Goal: Task Accomplishment & Management: Manage account settings

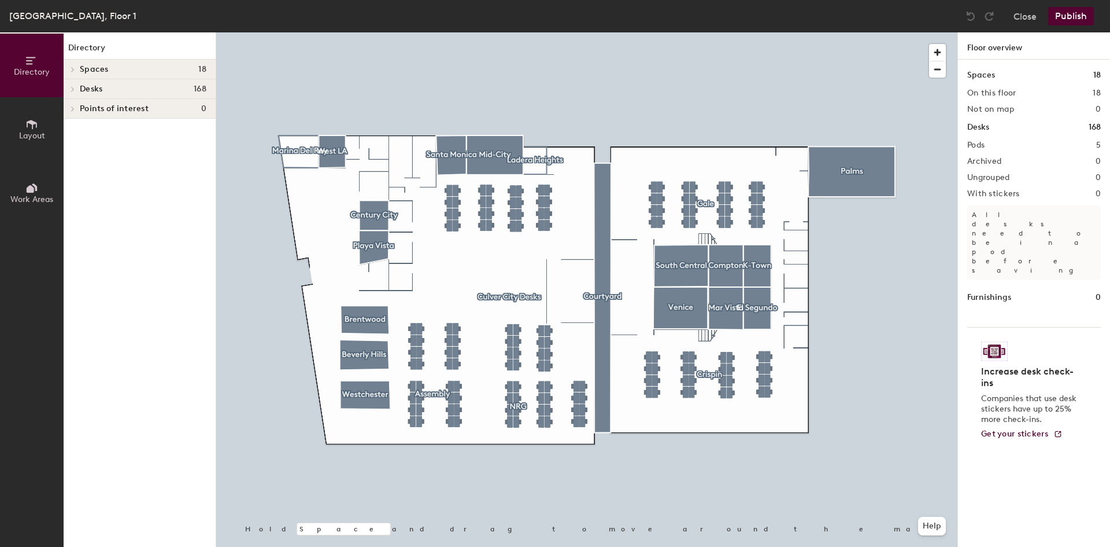
click at [107, 83] on div "Desks 168" at bounding box center [140, 89] width 152 height 20
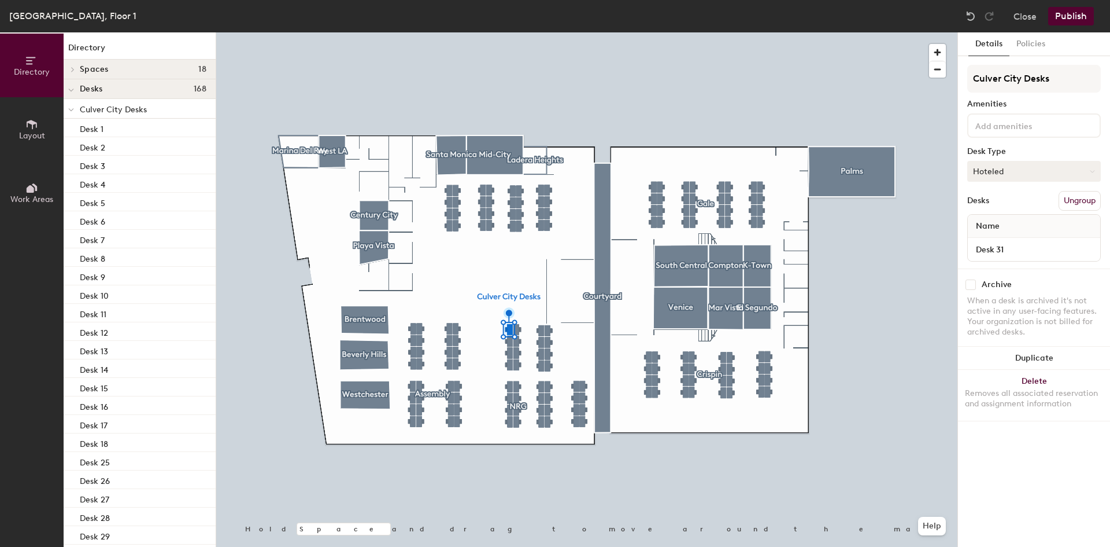
click at [1092, 171] on icon at bounding box center [1093, 171] width 4 height 2
click at [1055, 283] on div "Archive" at bounding box center [1035, 284] width 134 height 10
click at [1087, 202] on button "Ungroup" at bounding box center [1080, 201] width 42 height 20
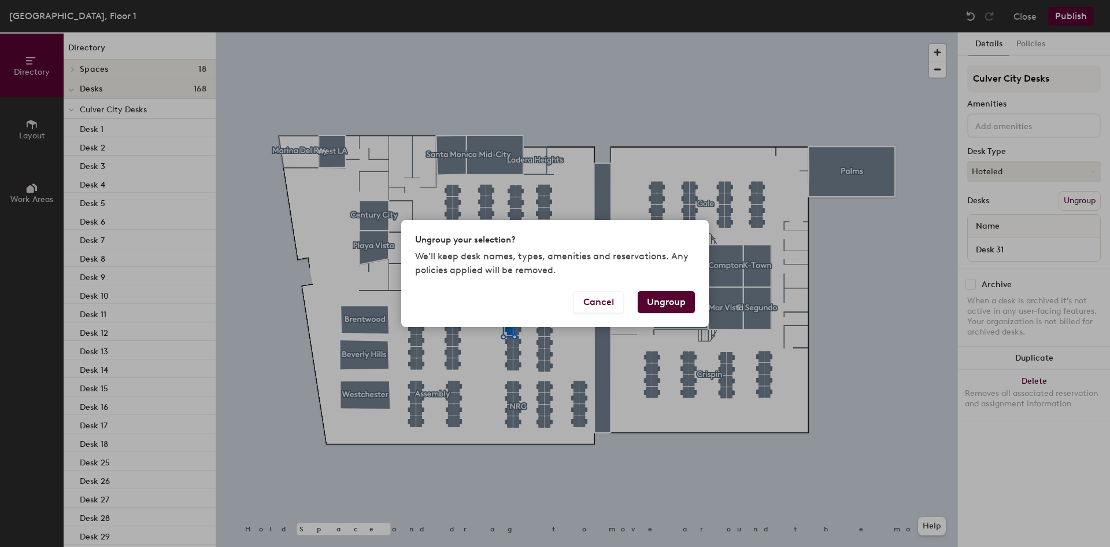
click at [681, 300] on button "Ungroup" at bounding box center [666, 302] width 57 height 22
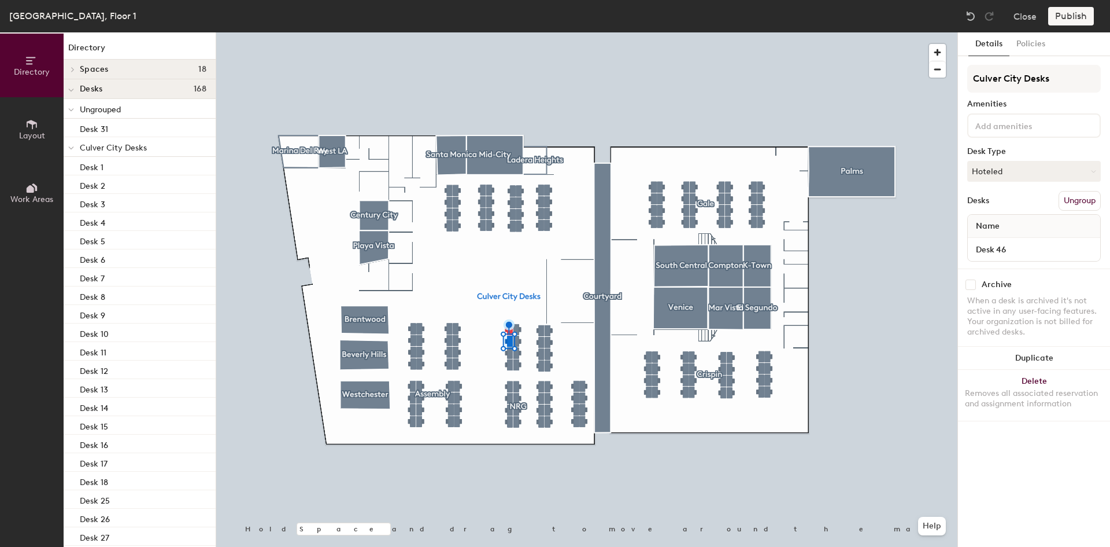
click at [1072, 204] on button "Ungroup" at bounding box center [1080, 201] width 42 height 20
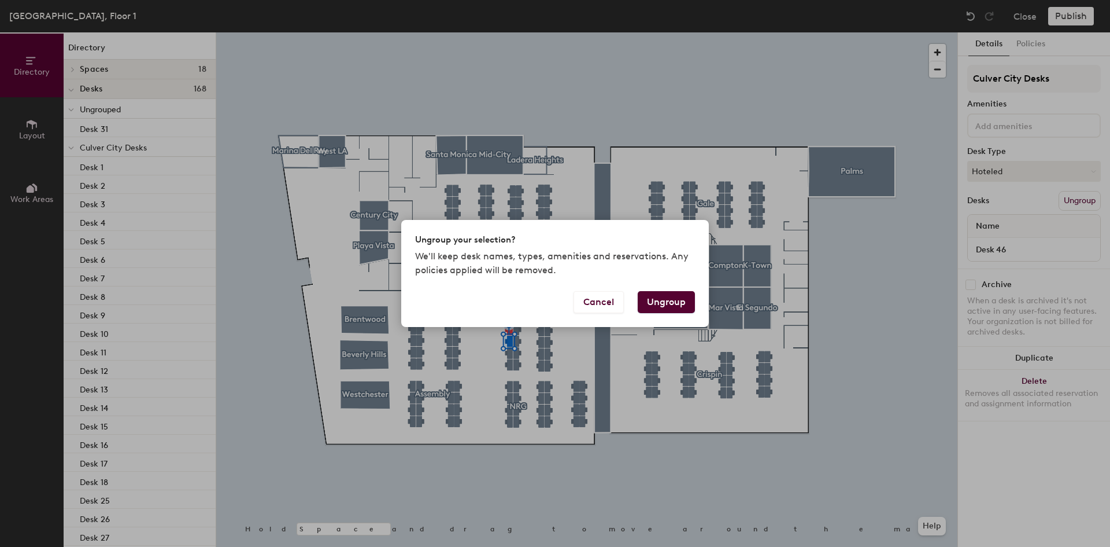
click at [682, 298] on button "Ungroup" at bounding box center [666, 302] width 57 height 22
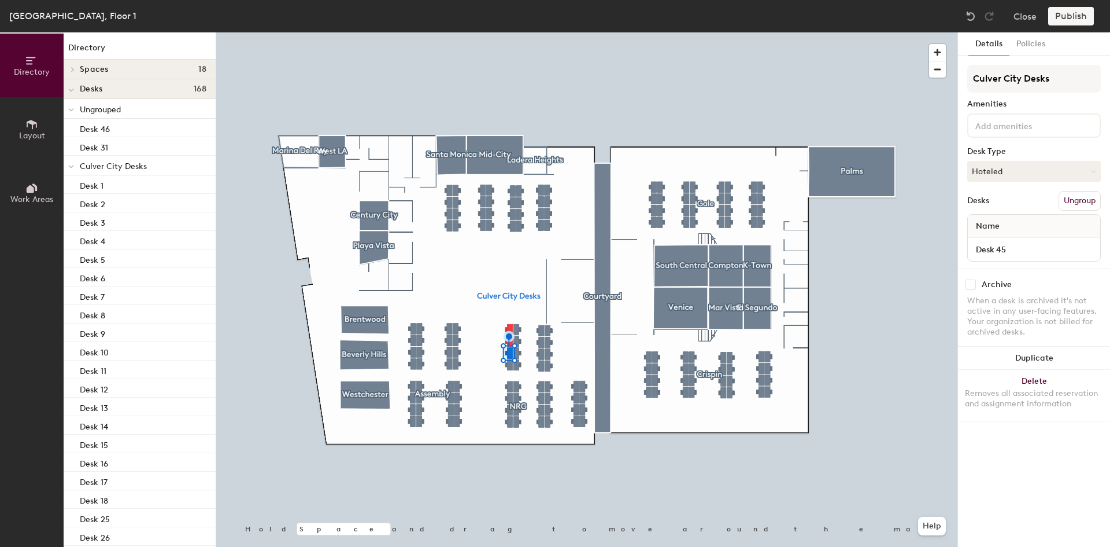
click at [1066, 198] on button "Ungroup" at bounding box center [1080, 201] width 42 height 20
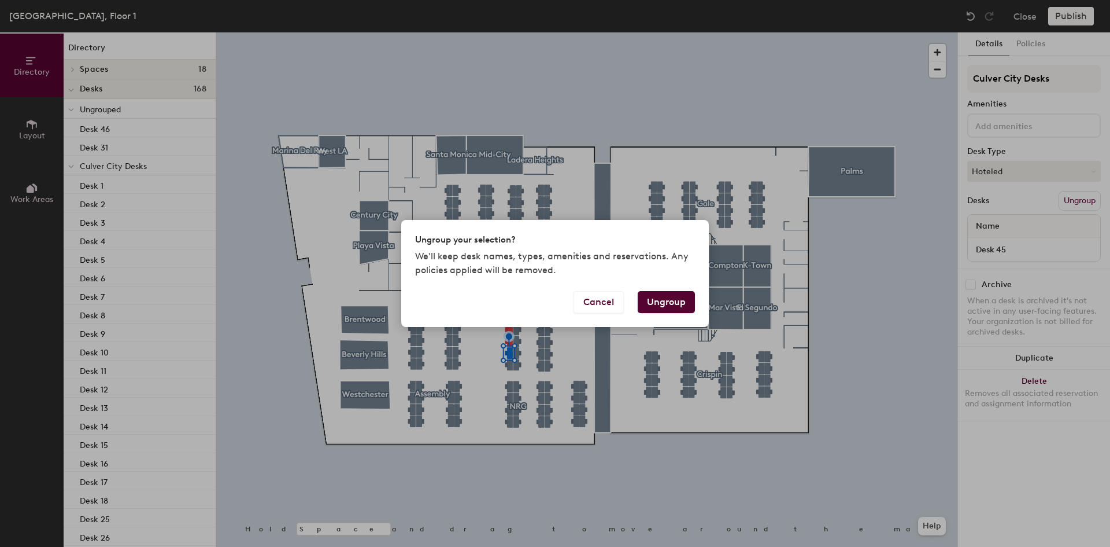
click at [669, 296] on button "Ungroup" at bounding box center [666, 302] width 57 height 22
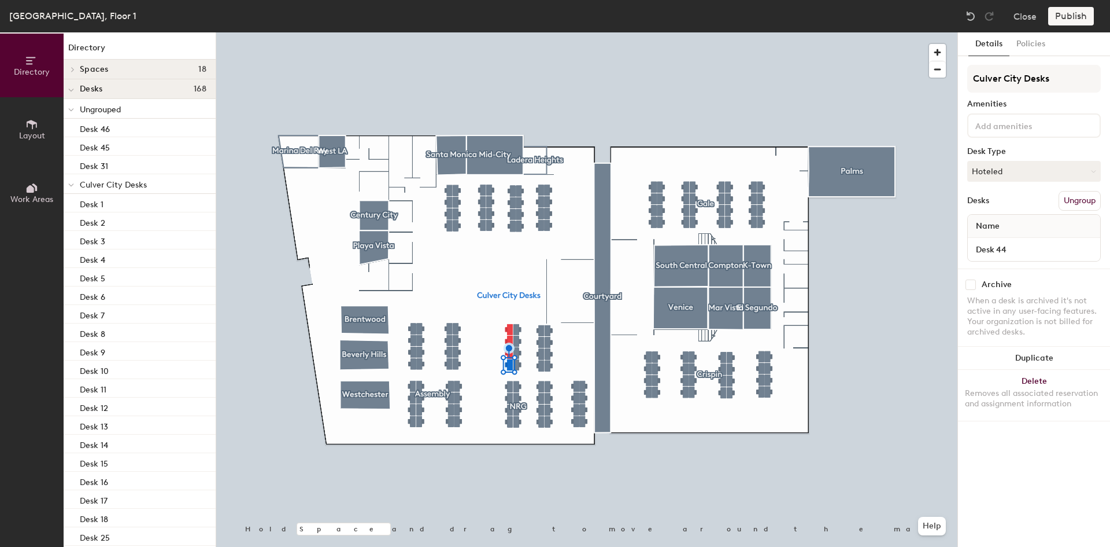
click at [1090, 198] on button "Ungroup" at bounding box center [1080, 201] width 42 height 20
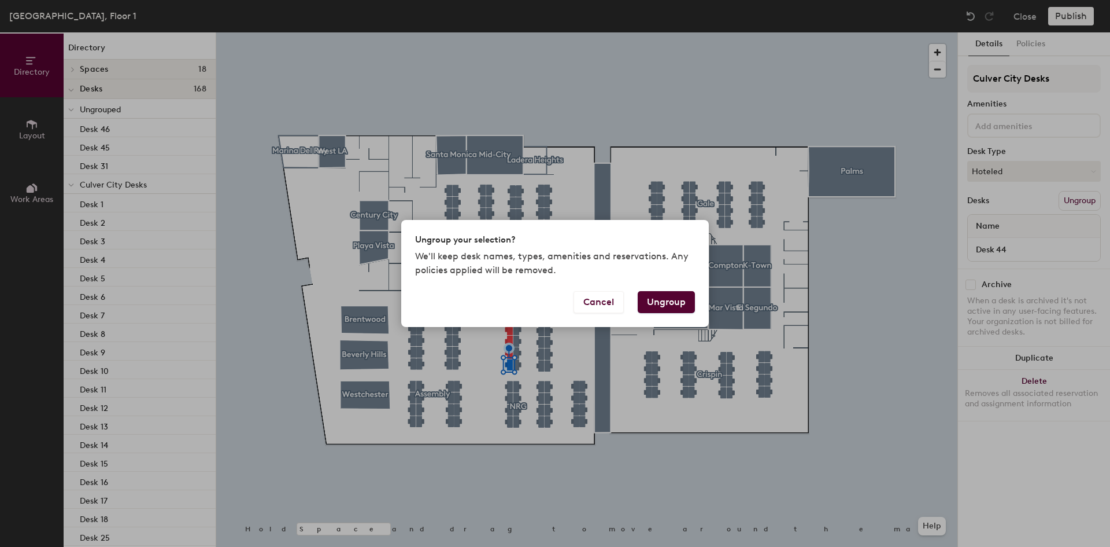
click at [687, 300] on button "Ungroup" at bounding box center [666, 302] width 57 height 22
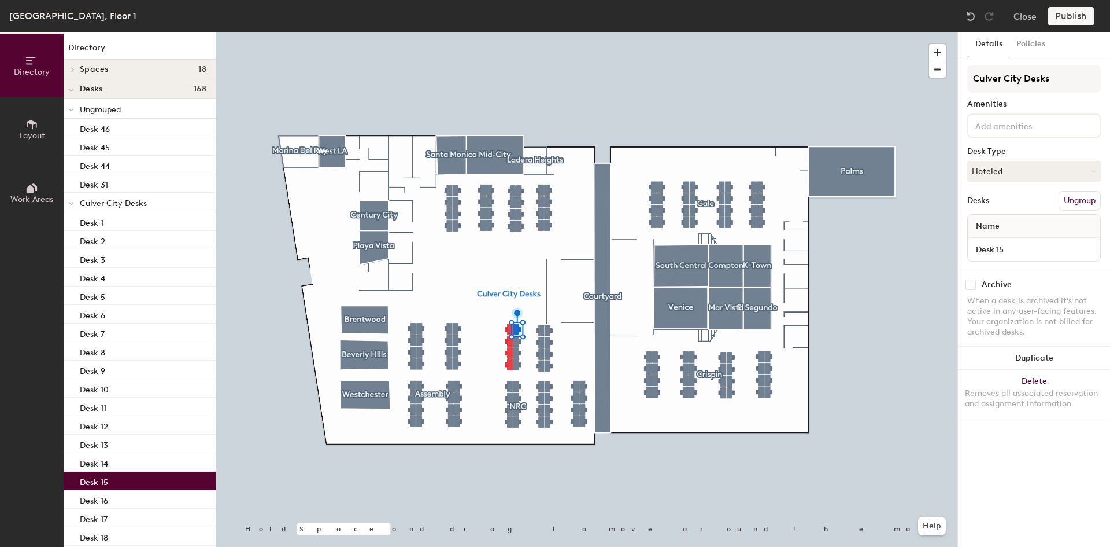
click at [1079, 196] on button "Ungroup" at bounding box center [1080, 201] width 42 height 20
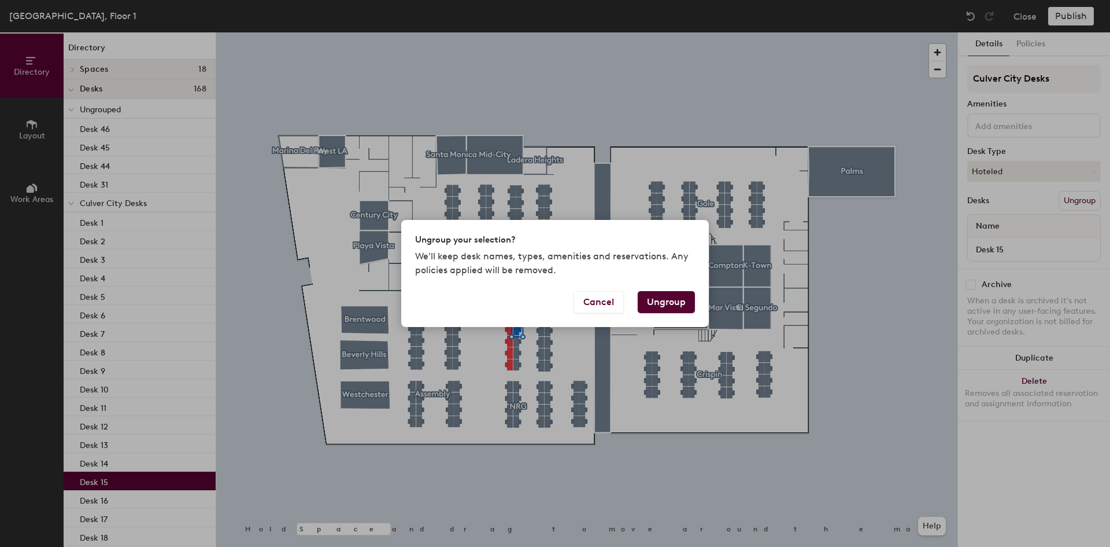
click at [647, 305] on button "Ungroup" at bounding box center [666, 302] width 57 height 22
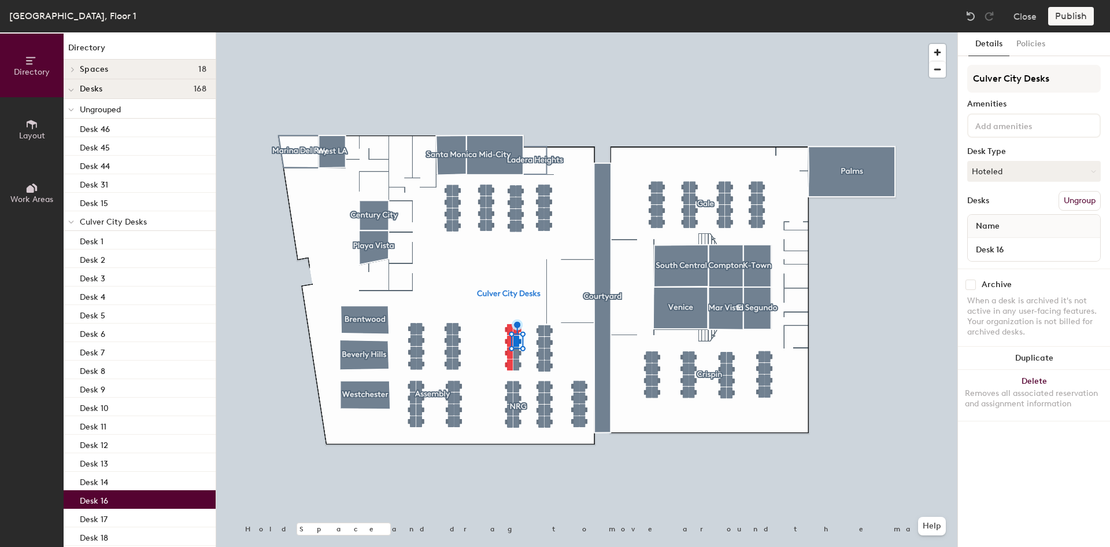
click at [1066, 201] on button "Ungroup" at bounding box center [1080, 201] width 42 height 20
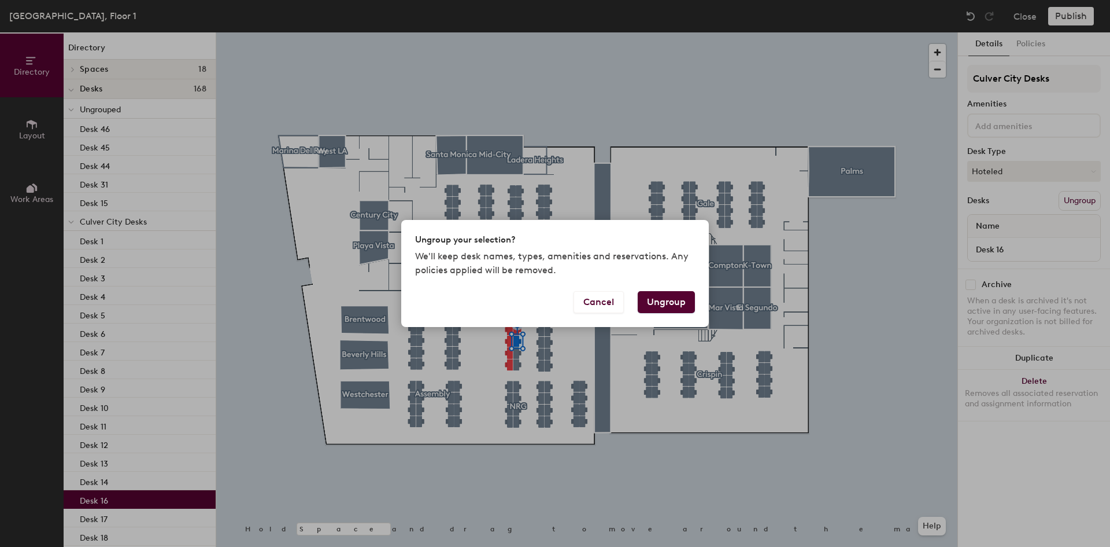
click at [668, 300] on button "Ungroup" at bounding box center [666, 302] width 57 height 22
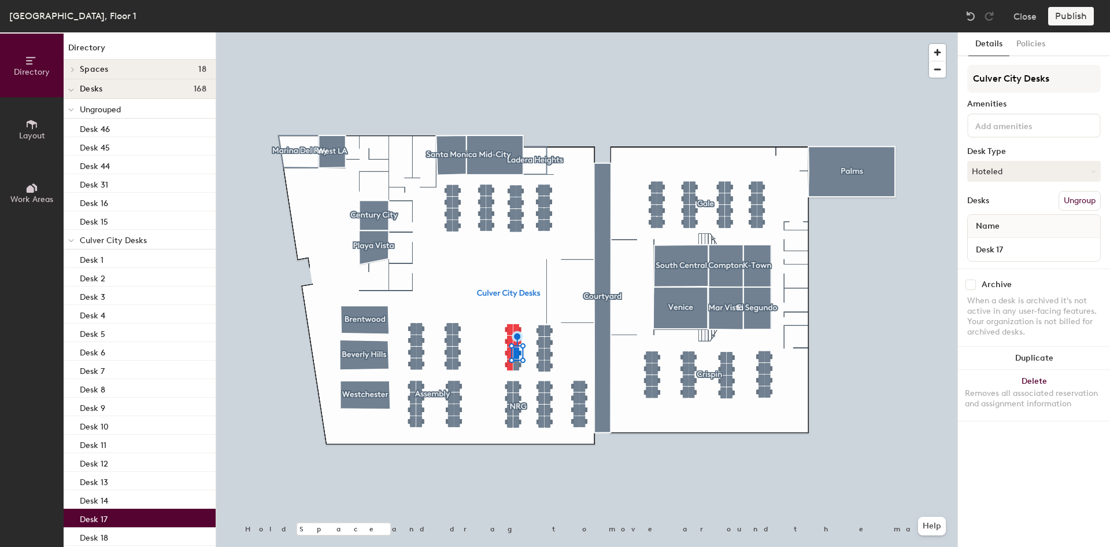
click at [1085, 204] on button "Ungroup" at bounding box center [1080, 201] width 42 height 20
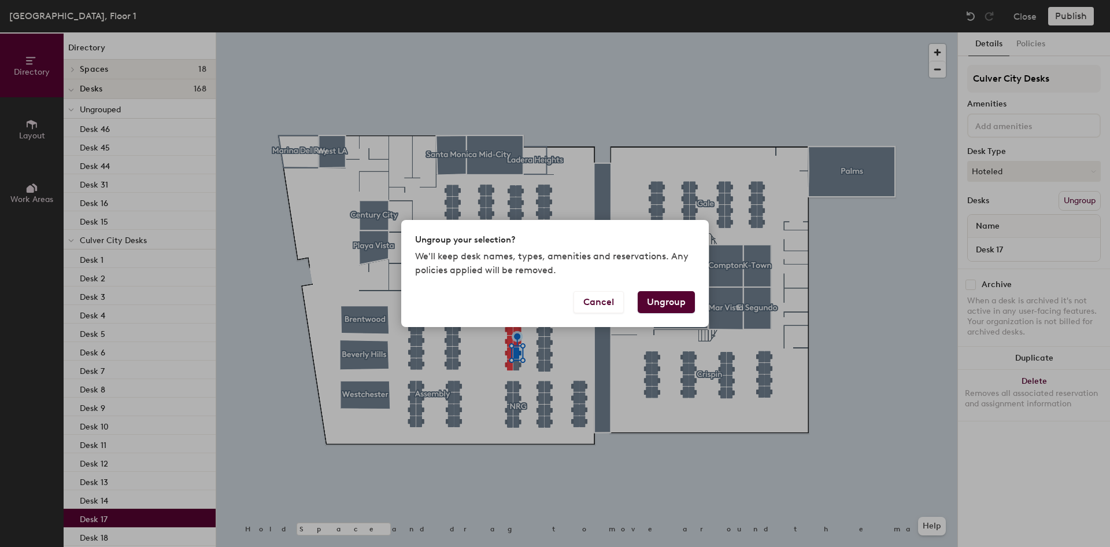
click at [662, 298] on button "Ungroup" at bounding box center [666, 302] width 57 height 22
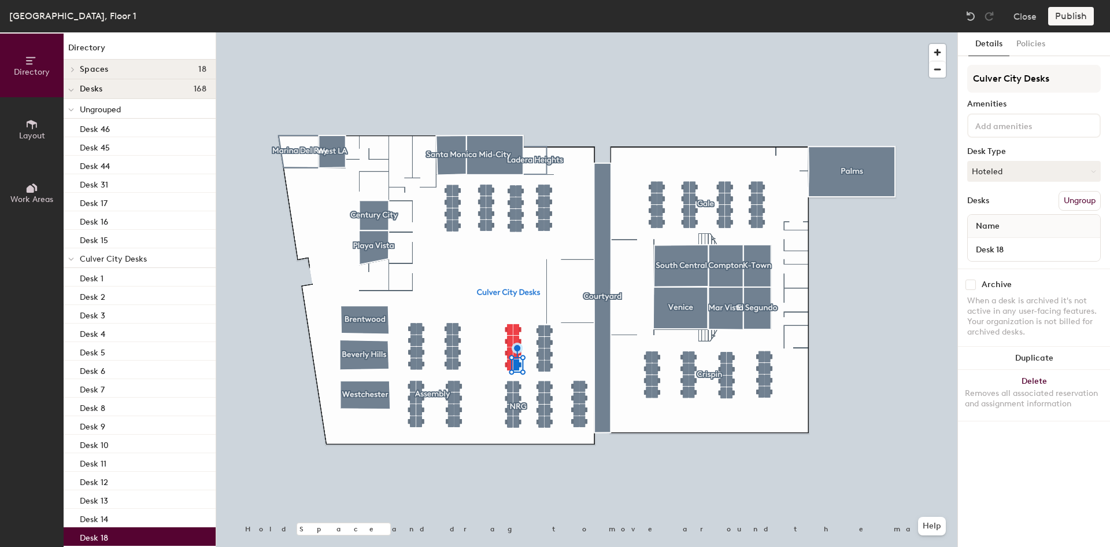
click at [1084, 200] on button "Ungroup" at bounding box center [1080, 201] width 42 height 20
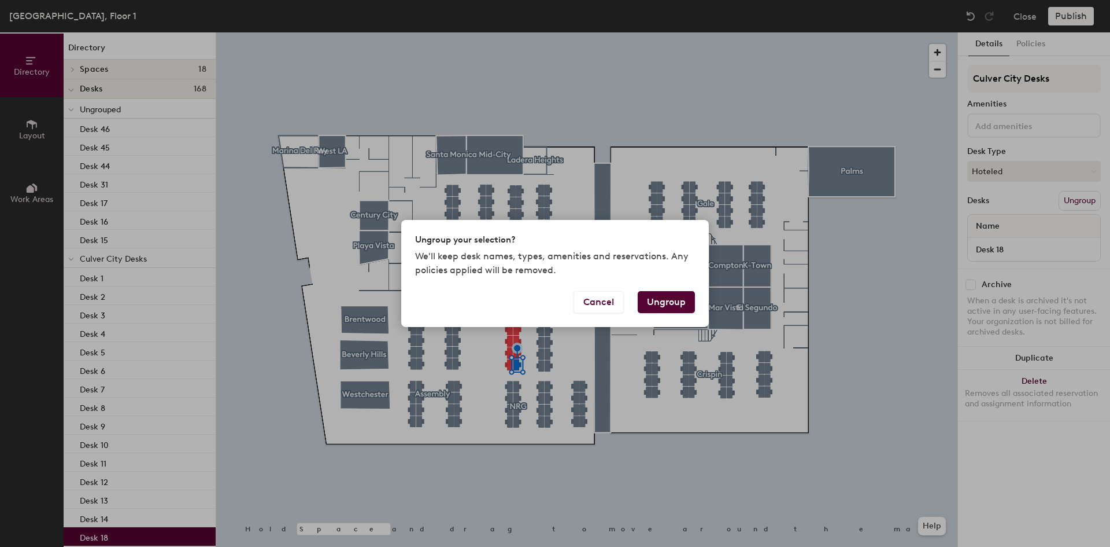
click at [685, 303] on button "Ungroup" at bounding box center [666, 302] width 57 height 22
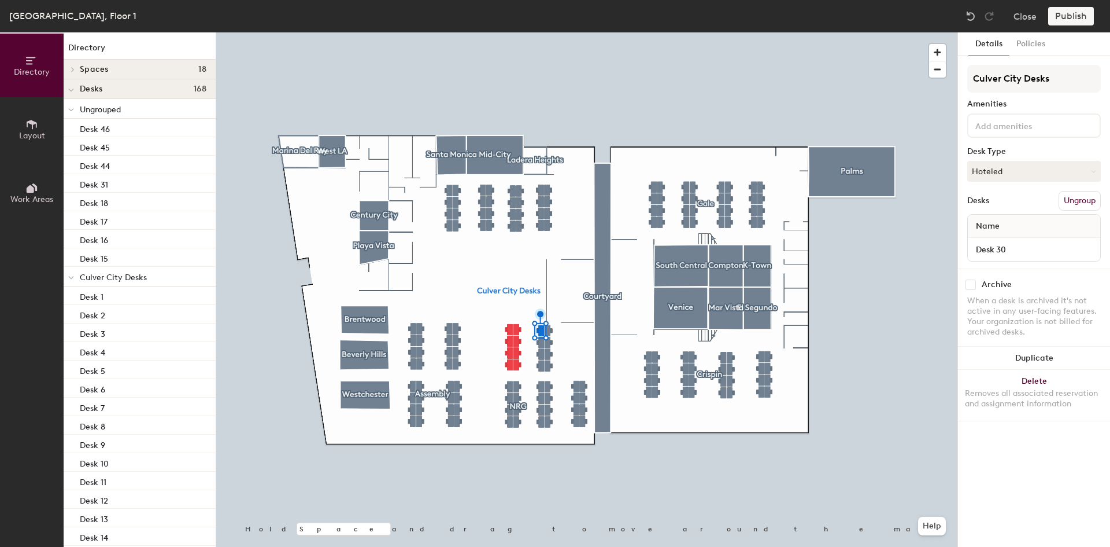
click at [1074, 201] on button "Ungroup" at bounding box center [1080, 201] width 42 height 20
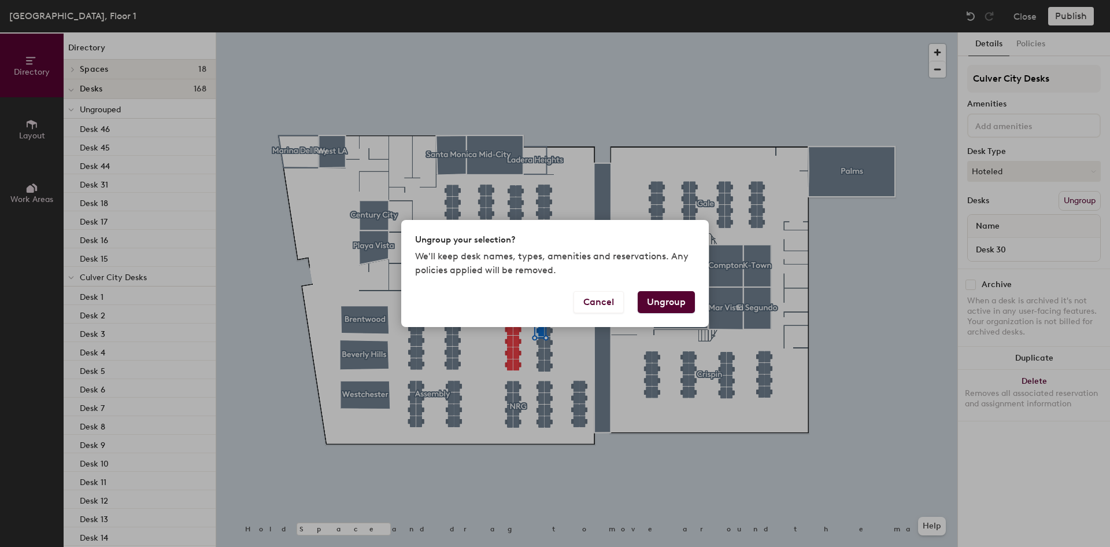
click at [662, 300] on button "Ungroup" at bounding box center [666, 302] width 57 height 22
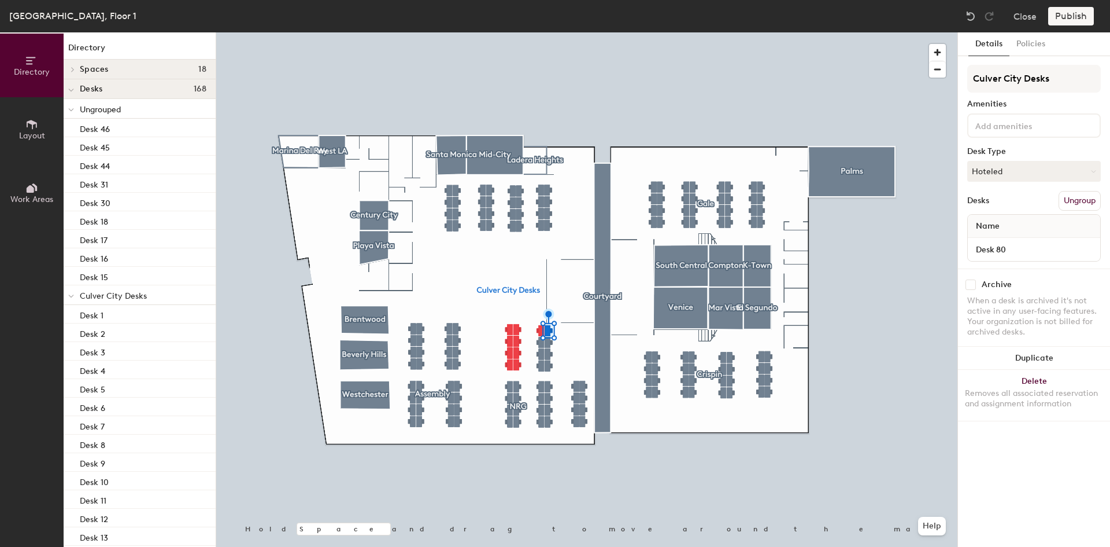
click at [1062, 203] on button "Ungroup" at bounding box center [1080, 201] width 42 height 20
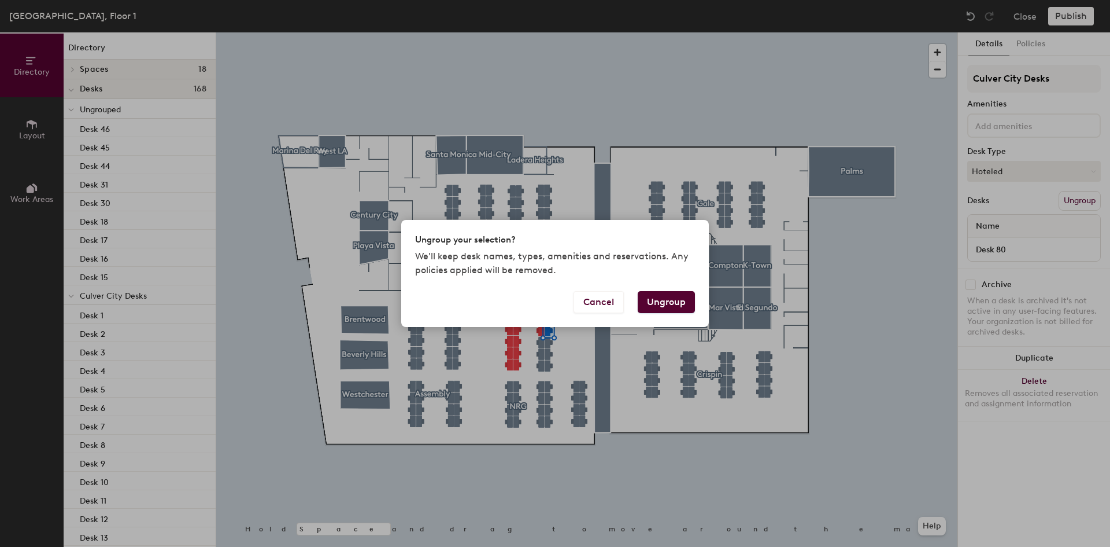
click at [653, 298] on button "Ungroup" at bounding box center [666, 302] width 57 height 22
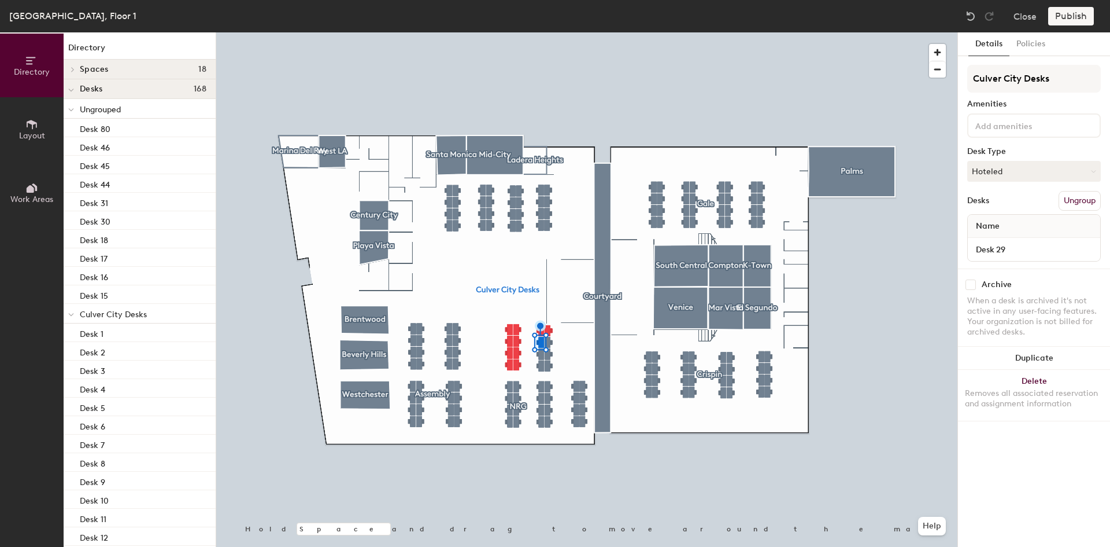
click at [1087, 201] on button "Ungroup" at bounding box center [1080, 201] width 42 height 20
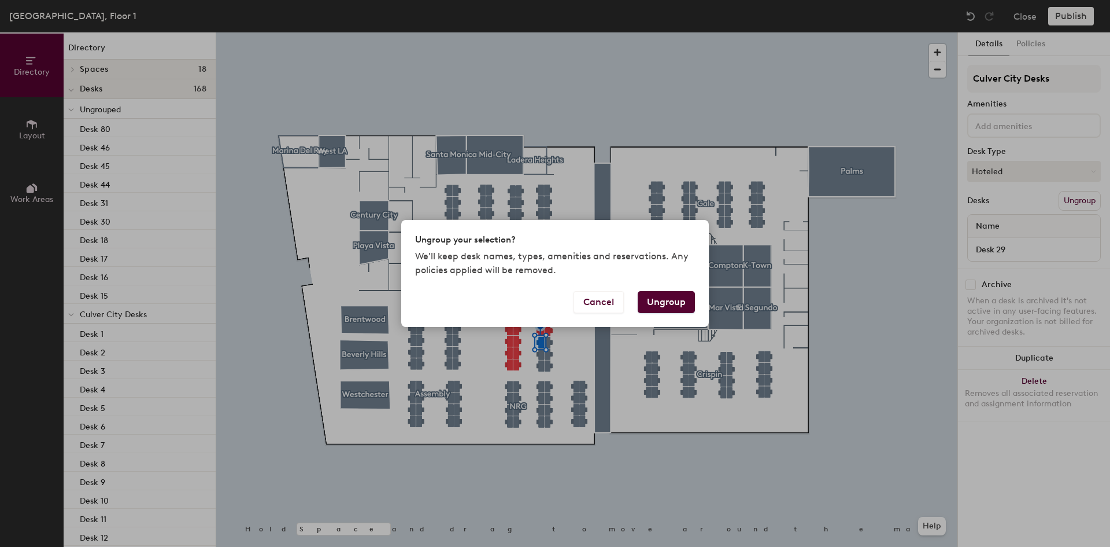
click at [665, 304] on button "Ungroup" at bounding box center [666, 302] width 57 height 22
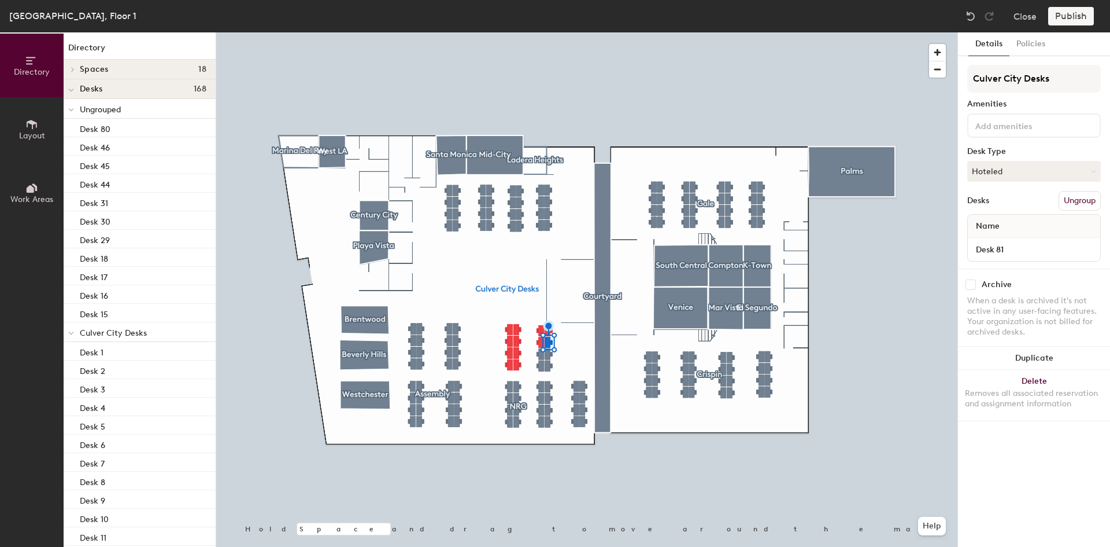
click at [1084, 196] on button "Ungroup" at bounding box center [1080, 201] width 42 height 20
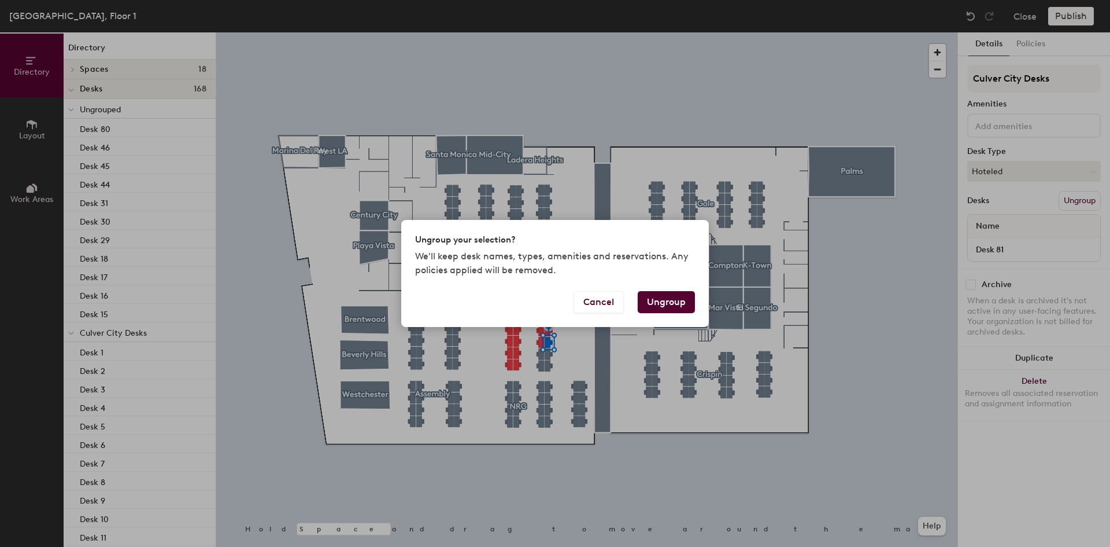
click at [679, 294] on button "Ungroup" at bounding box center [666, 302] width 57 height 22
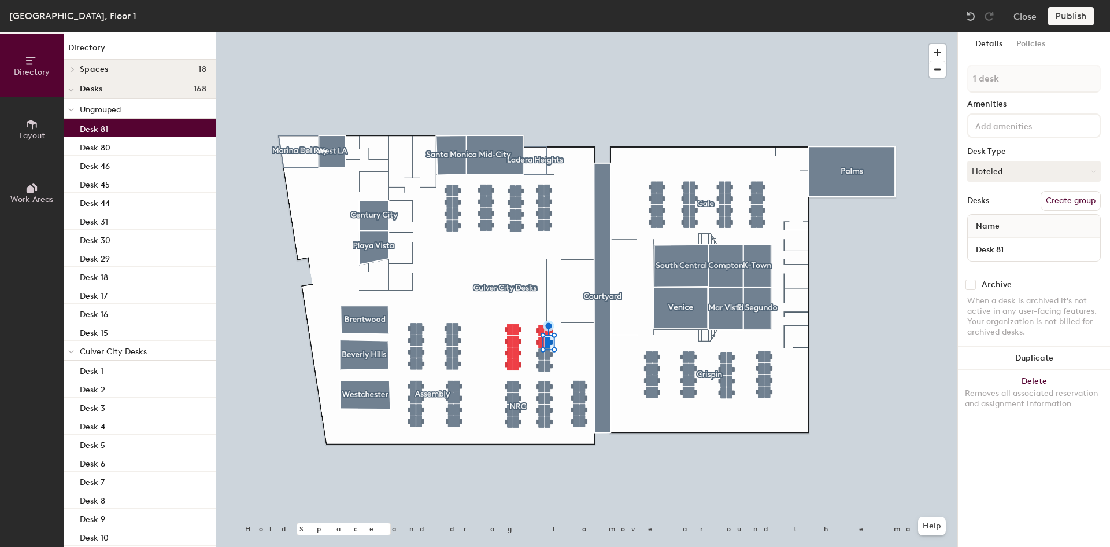
click at [542, 32] on div at bounding box center [586, 32] width 741 height 0
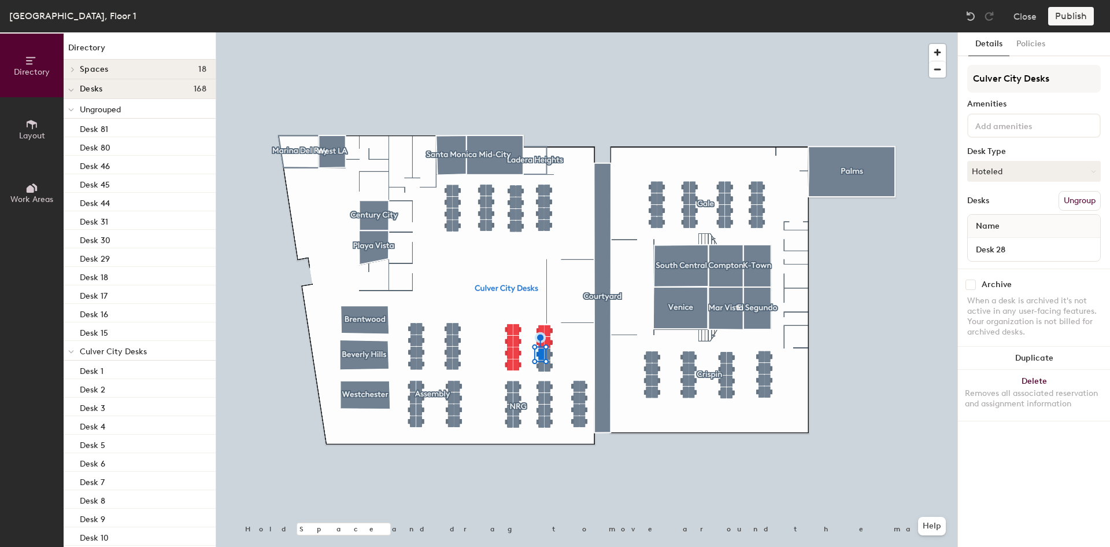
click at [1084, 198] on button "Ungroup" at bounding box center [1080, 201] width 42 height 20
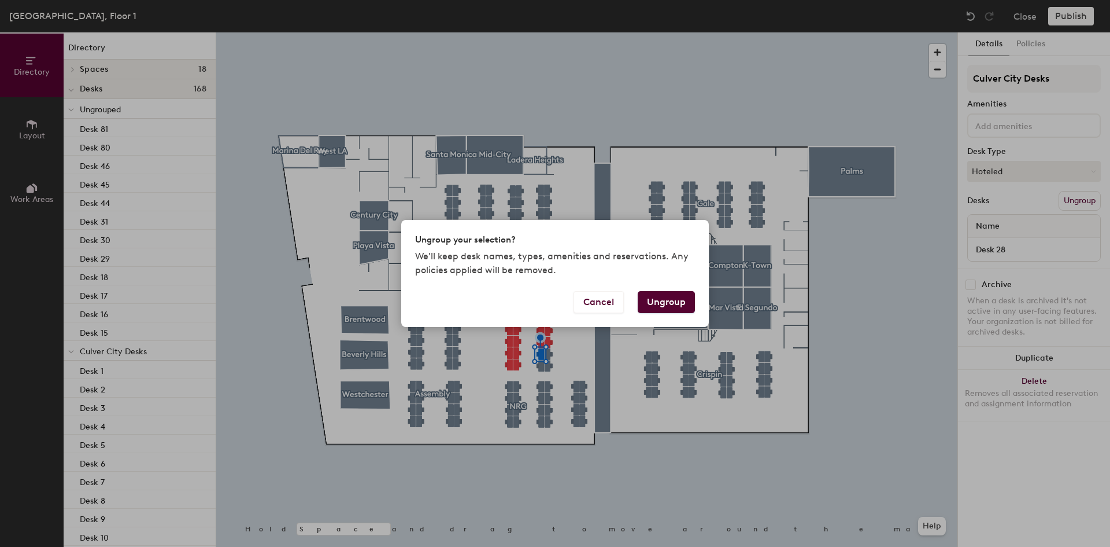
click at [656, 301] on button "Ungroup" at bounding box center [666, 302] width 57 height 22
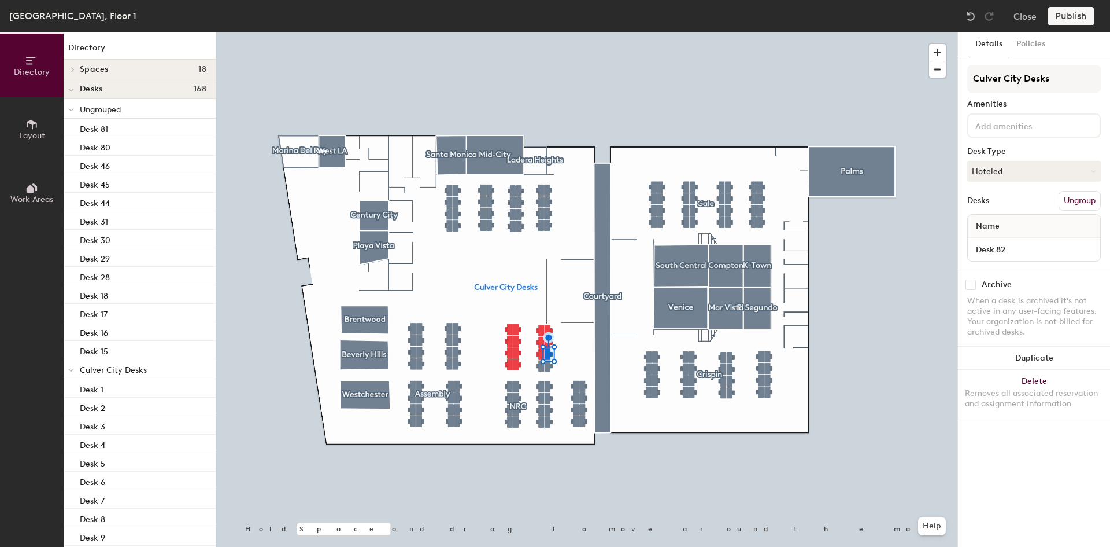
click at [1079, 201] on button "Ungroup" at bounding box center [1080, 201] width 42 height 20
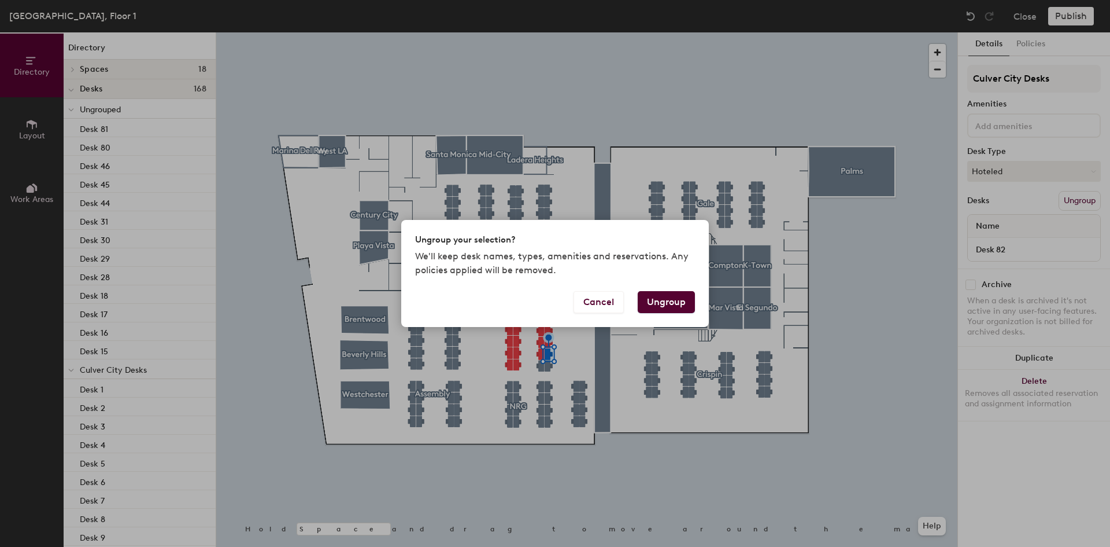
click at [673, 306] on button "Ungroup" at bounding box center [666, 302] width 57 height 22
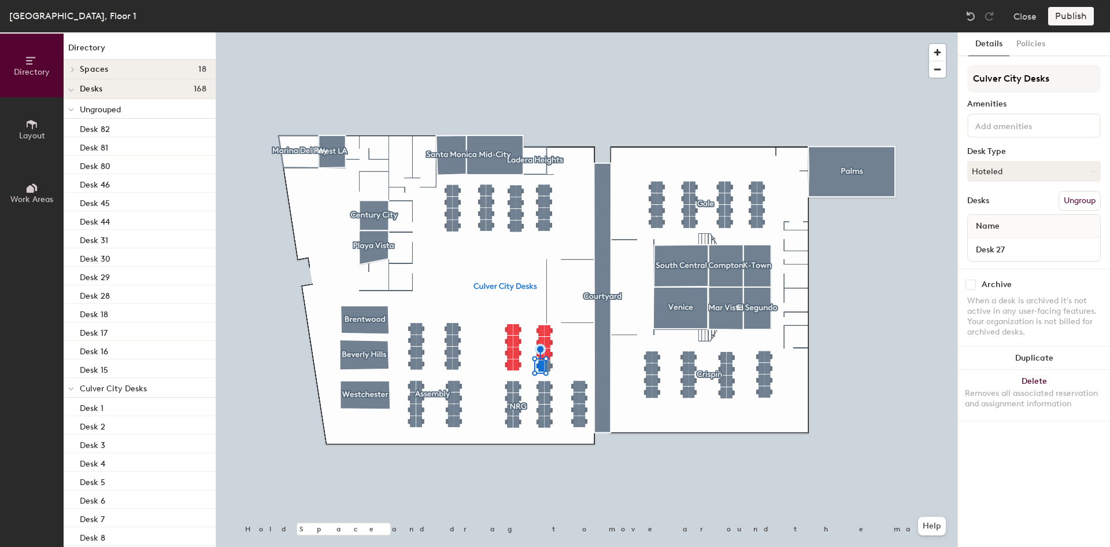
click at [1091, 194] on button "Ungroup" at bounding box center [1080, 201] width 42 height 20
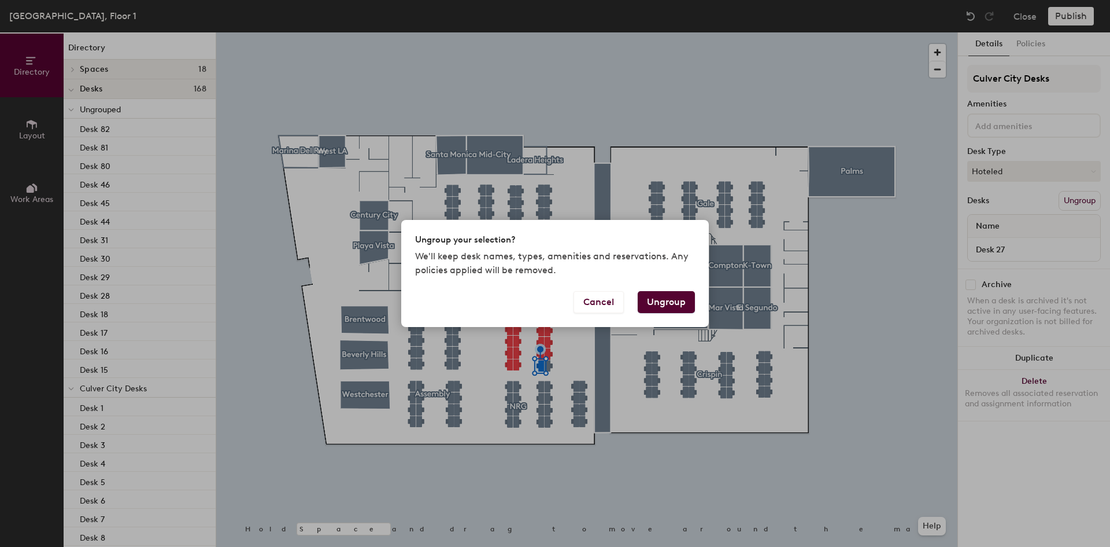
click at [684, 300] on button "Ungroup" at bounding box center [666, 302] width 57 height 22
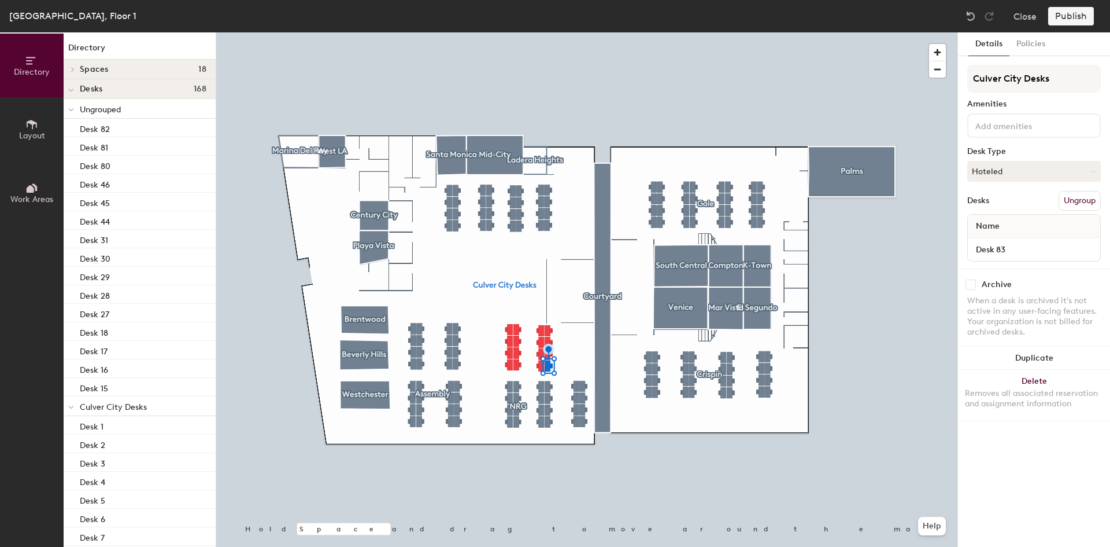
click at [1069, 199] on button "Ungroup" at bounding box center [1080, 201] width 42 height 20
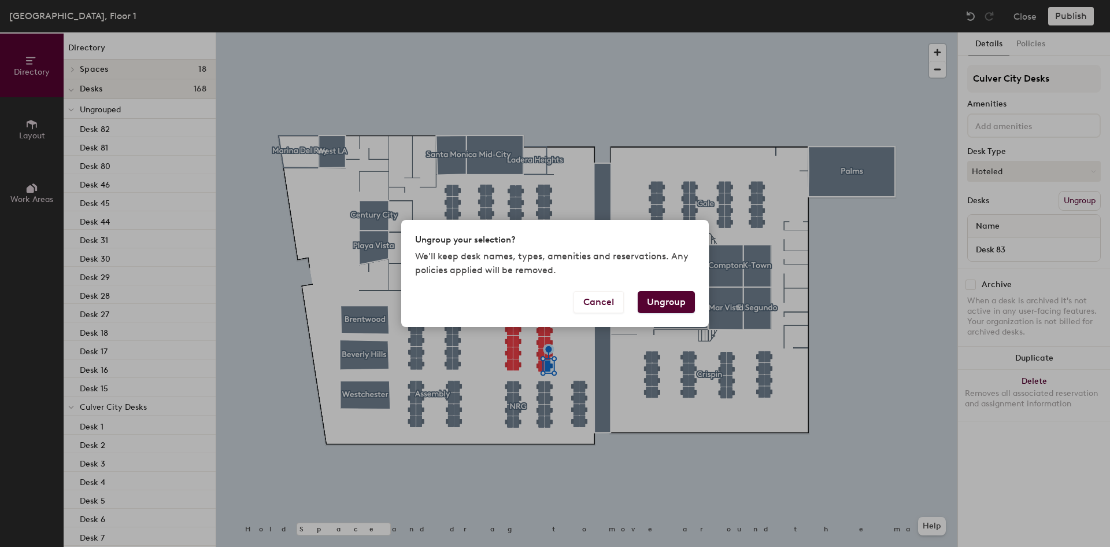
click at [656, 306] on button "Ungroup" at bounding box center [666, 302] width 57 height 22
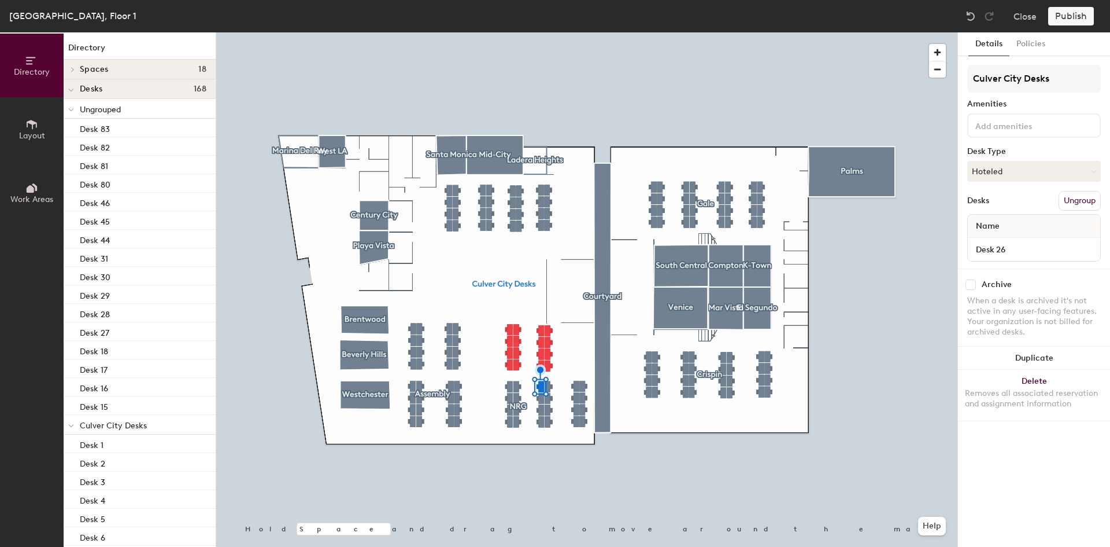
click at [1073, 193] on button "Ungroup" at bounding box center [1080, 201] width 42 height 20
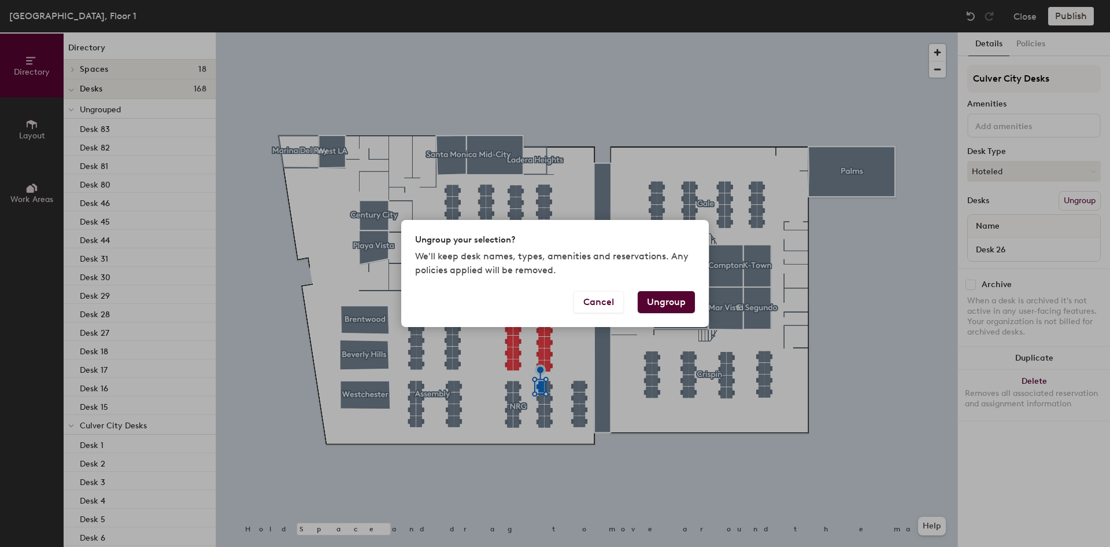
click at [686, 294] on button "Ungroup" at bounding box center [666, 302] width 57 height 22
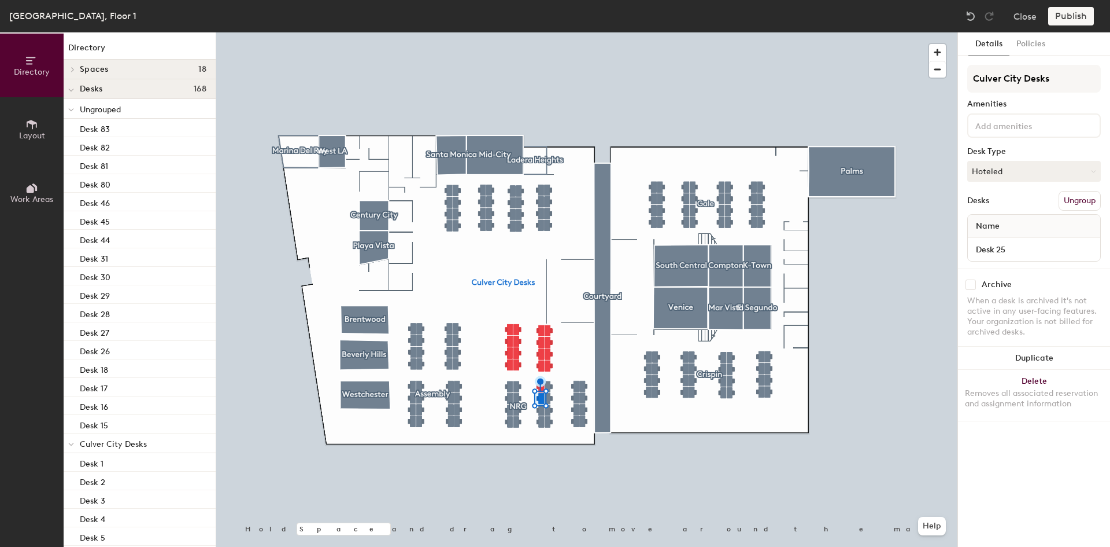
click at [1088, 203] on button "Ungroup" at bounding box center [1080, 201] width 42 height 20
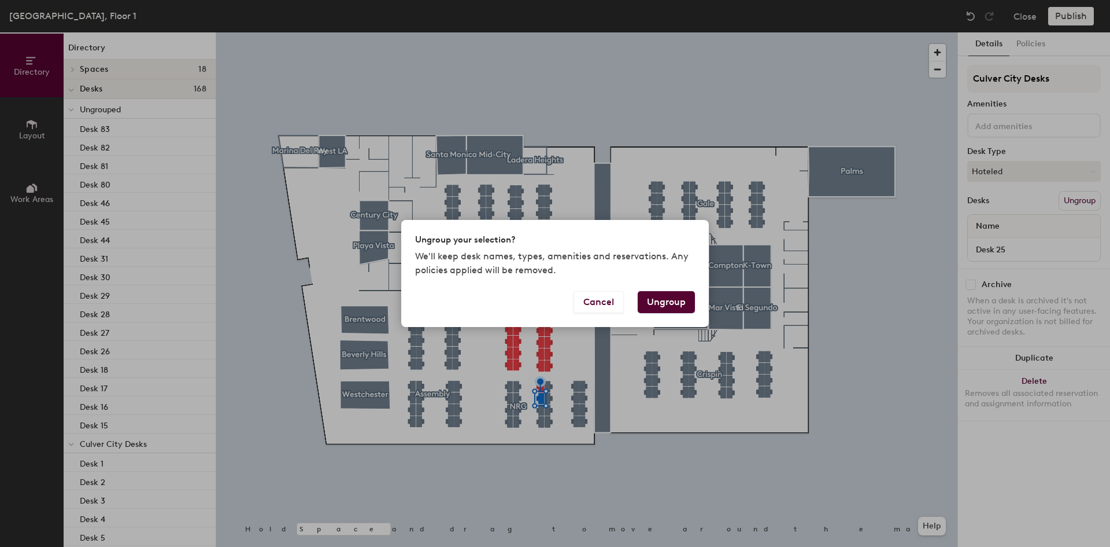
click at [675, 302] on button "Ungroup" at bounding box center [666, 302] width 57 height 22
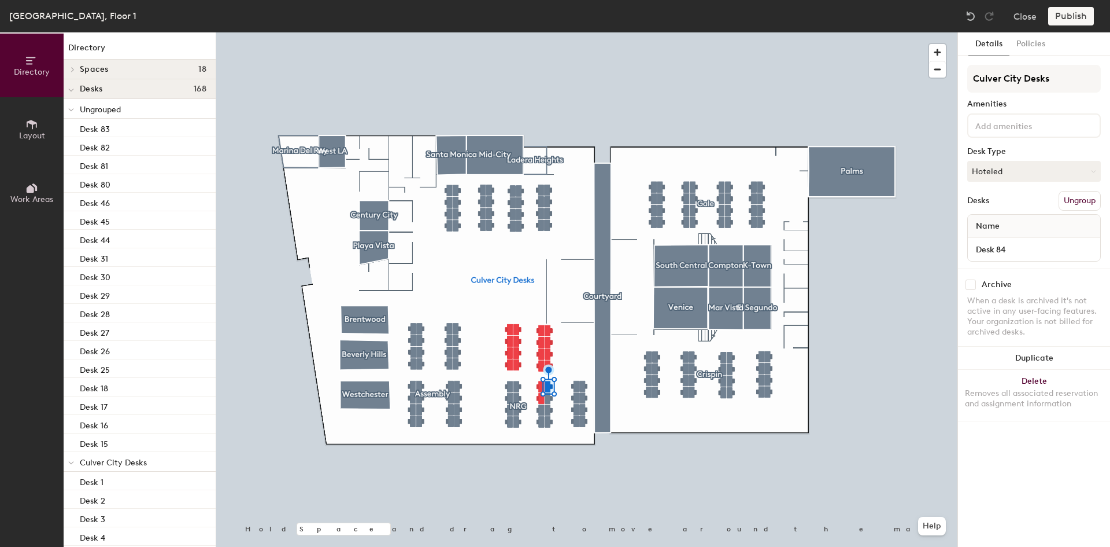
click at [1090, 201] on button "Ungroup" at bounding box center [1080, 201] width 42 height 20
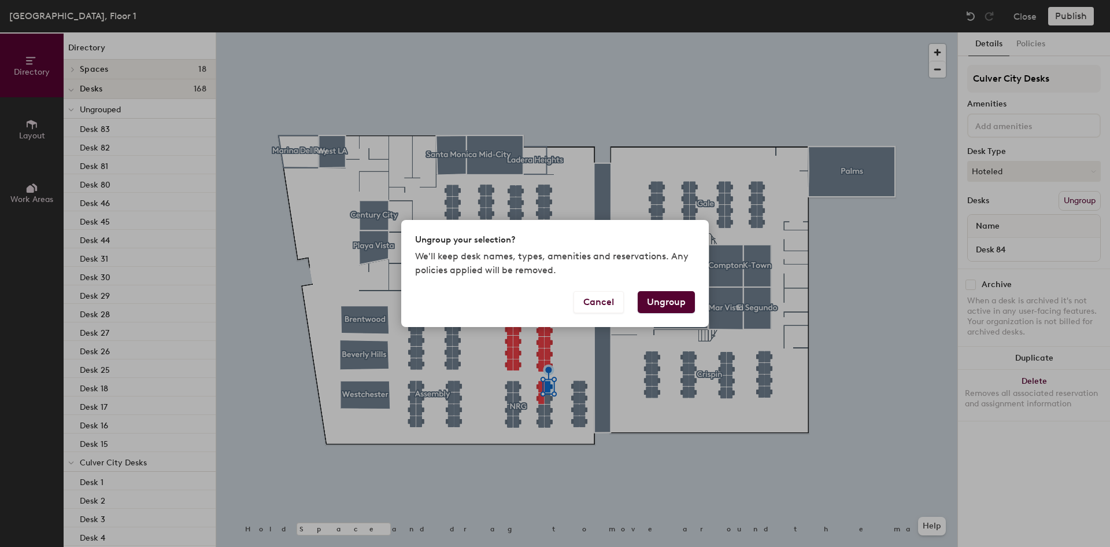
click at [680, 301] on button "Ungroup" at bounding box center [666, 302] width 57 height 22
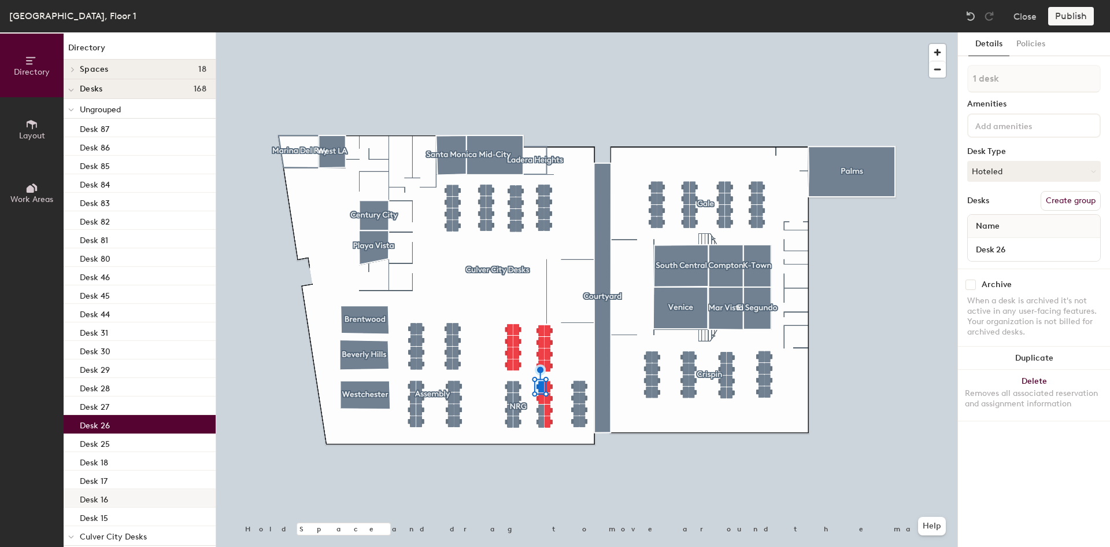
scroll to position [231, 0]
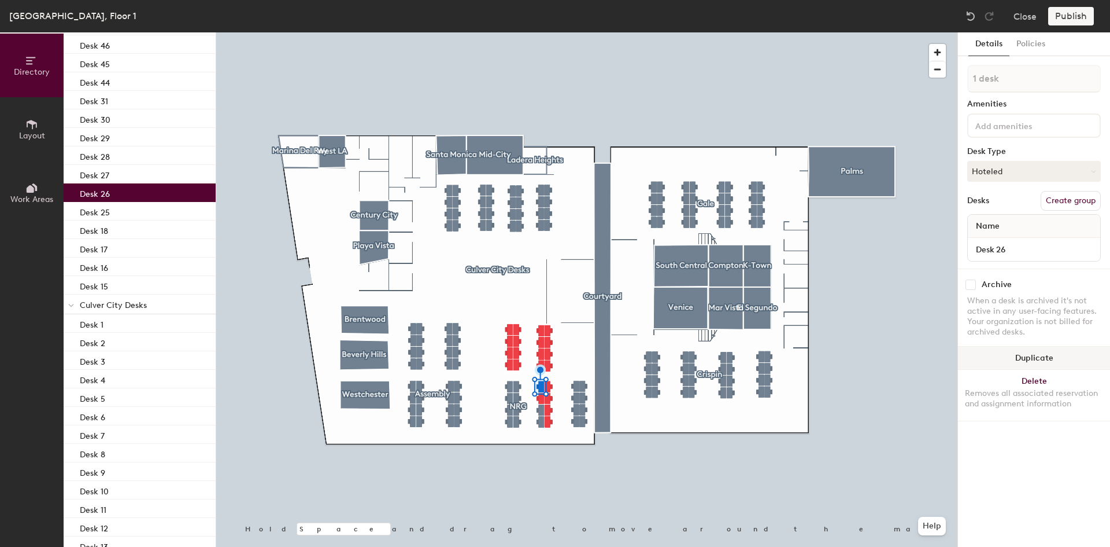
click at [894, 32] on div at bounding box center [586, 32] width 741 height 0
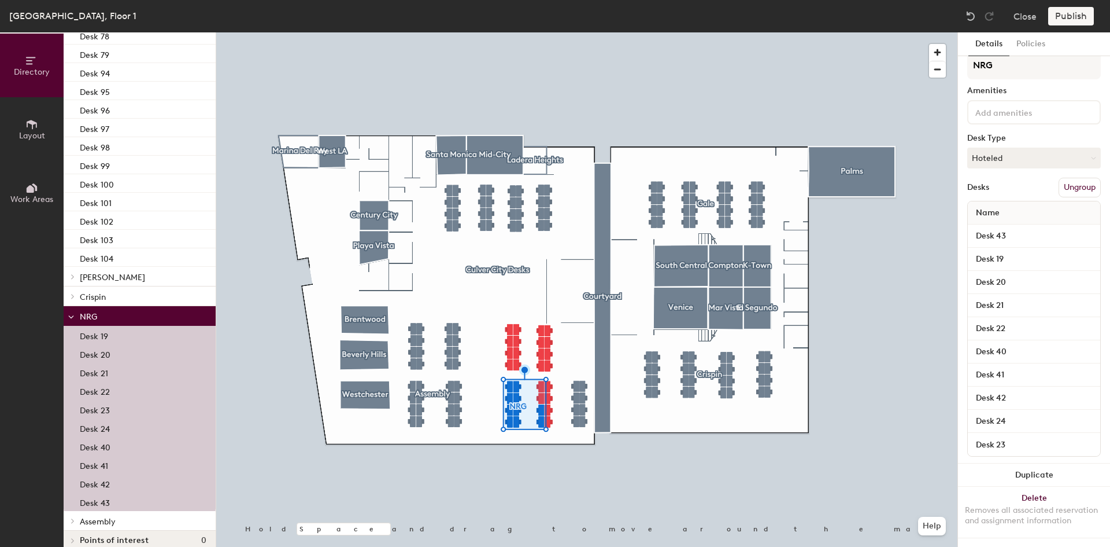
scroll to position [1254, 0]
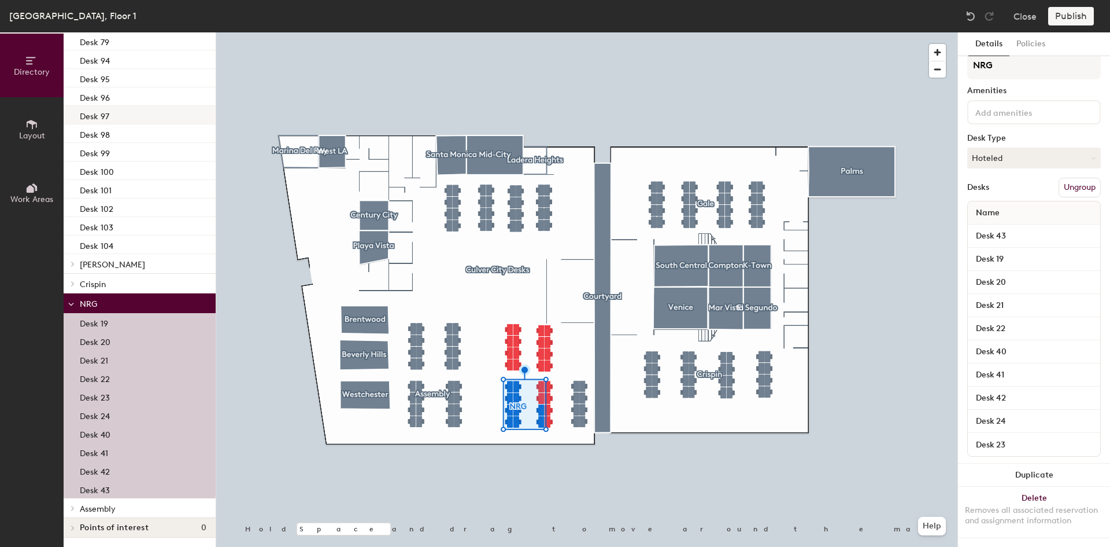
drag, startPoint x: 101, startPoint y: 299, endPoint x: 94, endPoint y: 304, distance: 7.9
click at [94, 304] on span "NRG" at bounding box center [88, 304] width 17 height 10
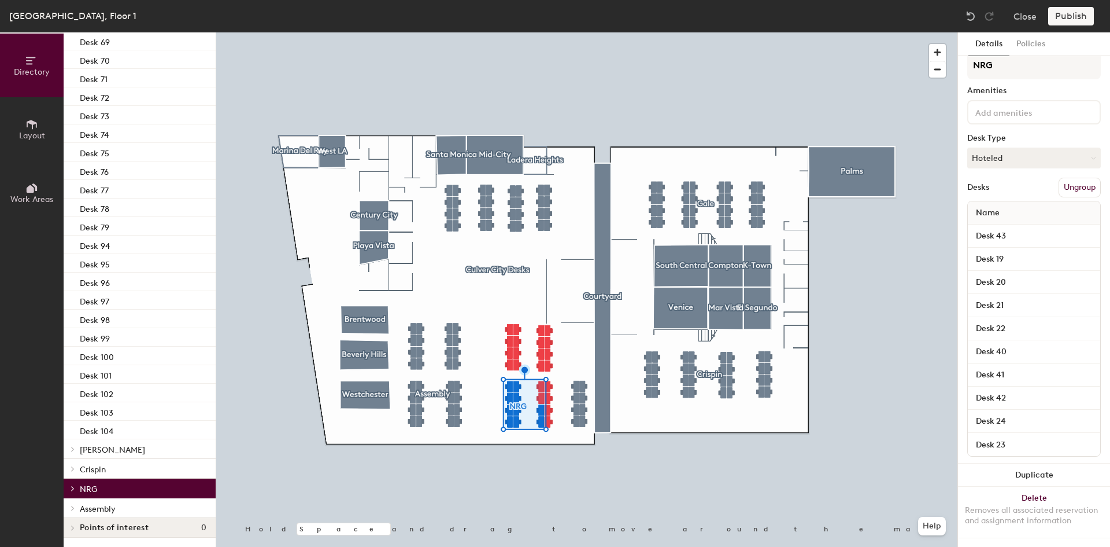
click at [72, 483] on div at bounding box center [71, 487] width 15 height 19
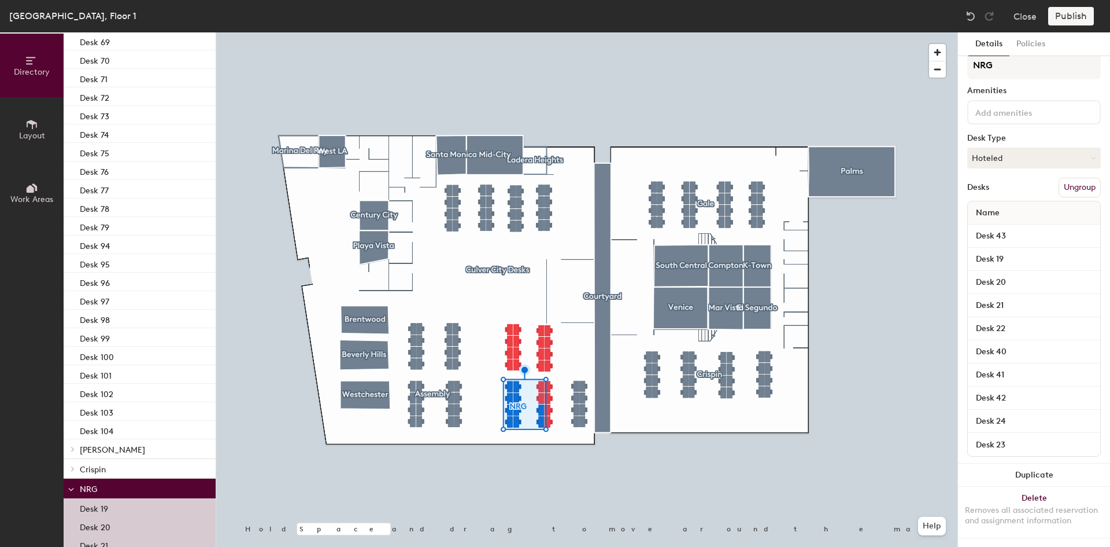
click at [35, 139] on span "Layout" at bounding box center [32, 136] width 26 height 10
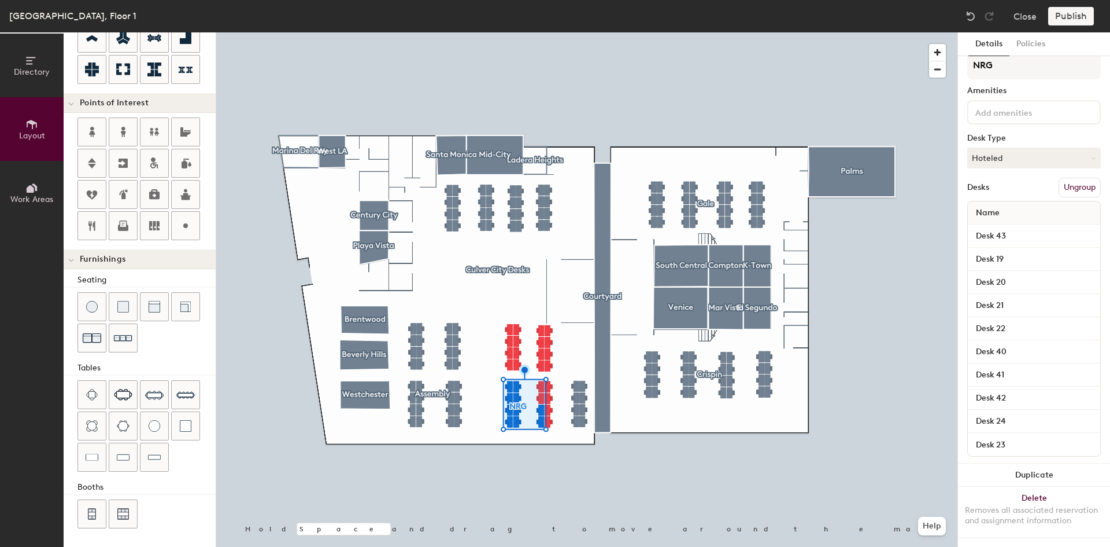
scroll to position [184, 0]
click at [35, 183] on icon at bounding box center [31, 188] width 13 height 13
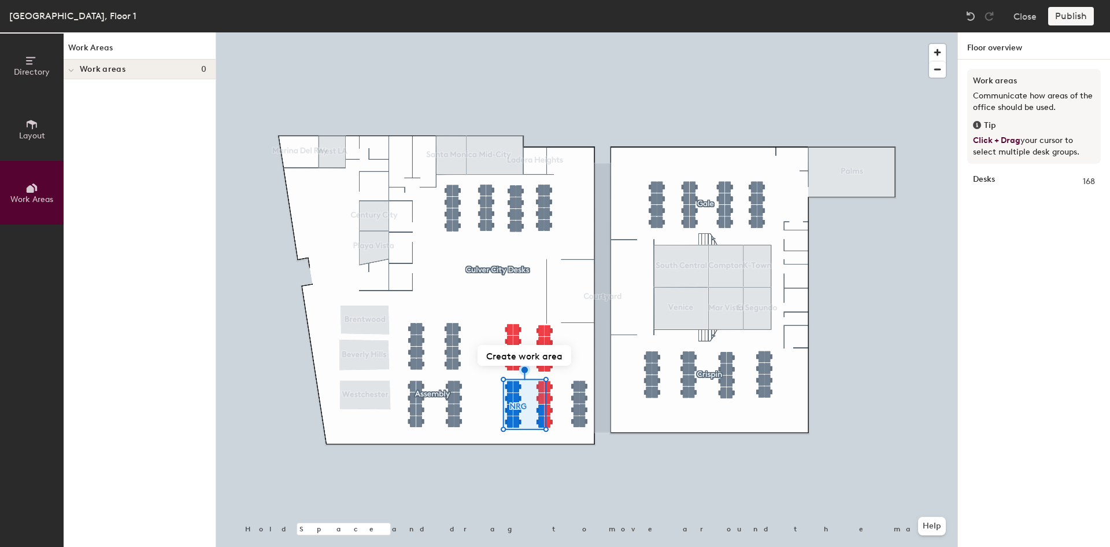
click at [75, 65] on div at bounding box center [71, 69] width 15 height 19
click at [37, 77] on button "Directory" at bounding box center [32, 66] width 64 height 64
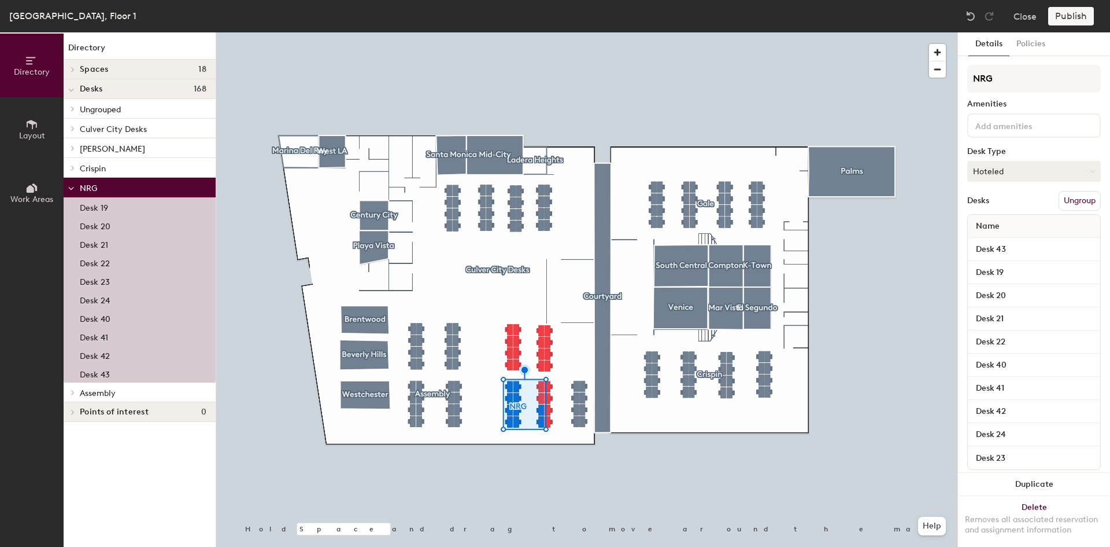
click at [1035, 175] on button "Hoteled" at bounding box center [1035, 171] width 134 height 21
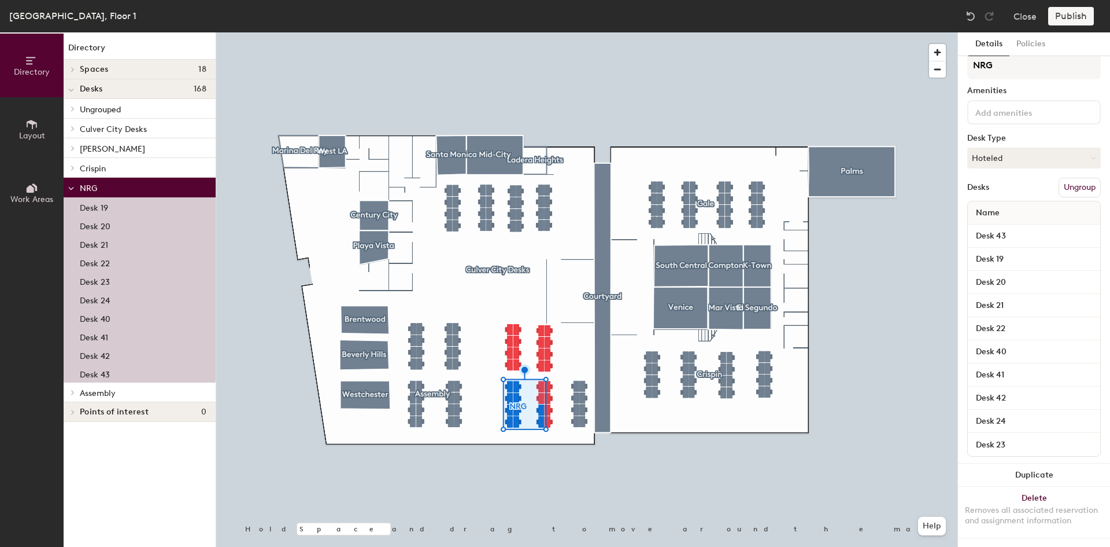
scroll to position [24, 0]
click at [1026, 489] on button "Delete Removes all associated reservation and assignment information" at bounding box center [1034, 511] width 152 height 51
click at [1061, 178] on button "Ungroup" at bounding box center [1080, 188] width 42 height 20
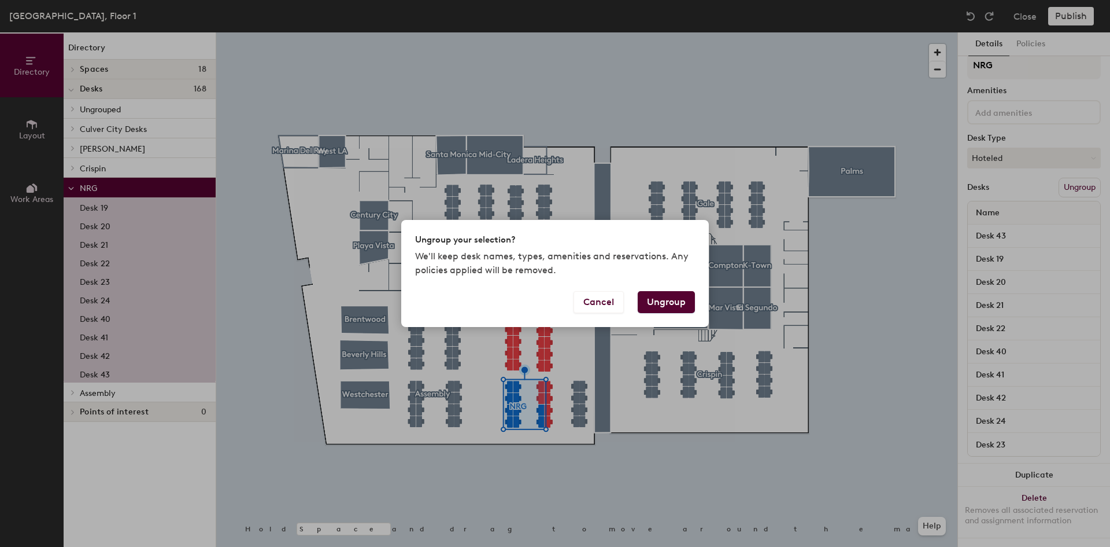
click at [648, 295] on button "Ungroup" at bounding box center [666, 302] width 57 height 22
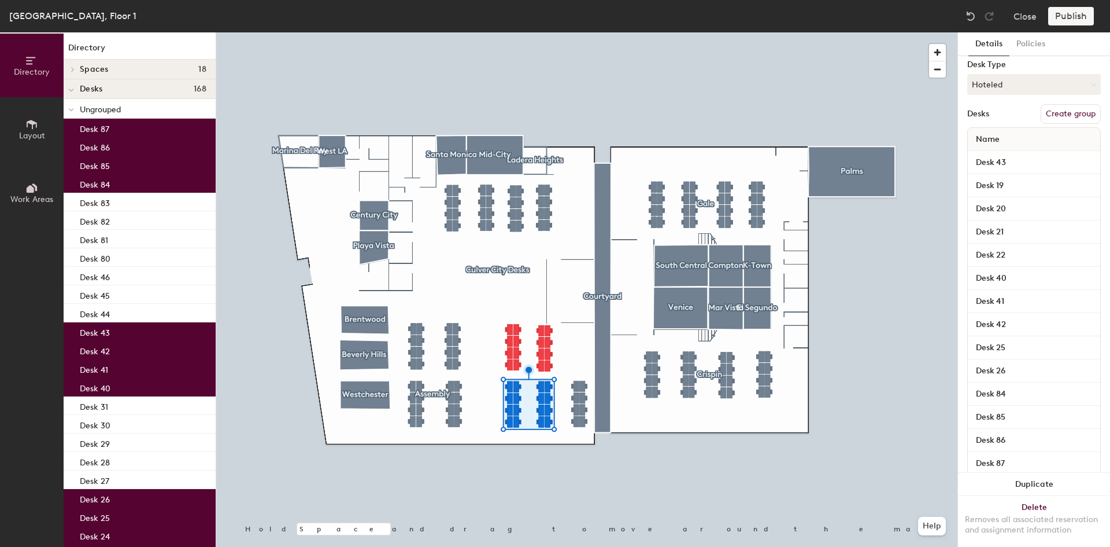
scroll to position [0, 0]
click at [1047, 203] on button "Create group" at bounding box center [1071, 201] width 60 height 20
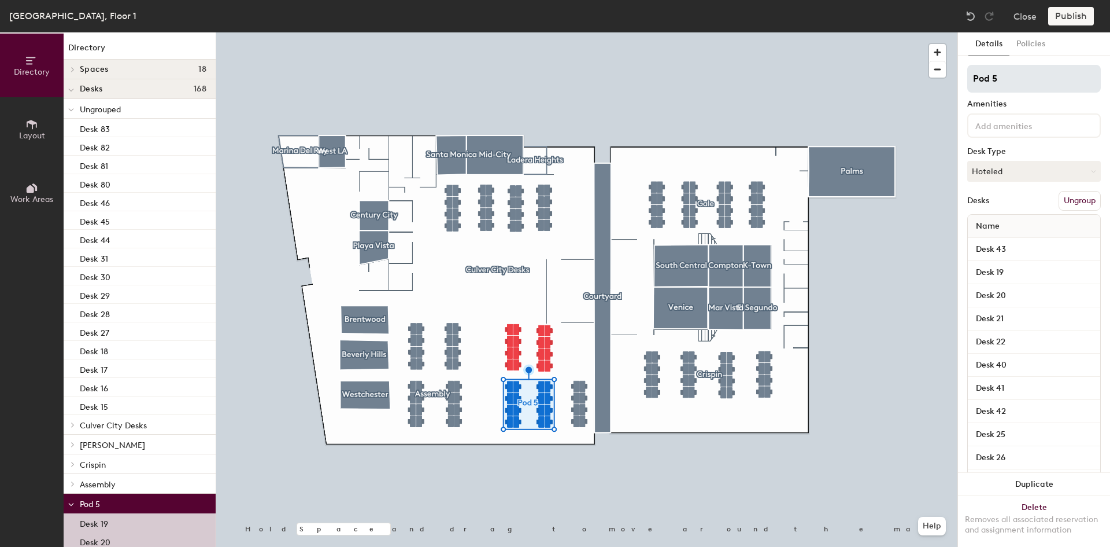
click at [1006, 81] on input "Pod 5" at bounding box center [1035, 79] width 134 height 28
type input "NRG"
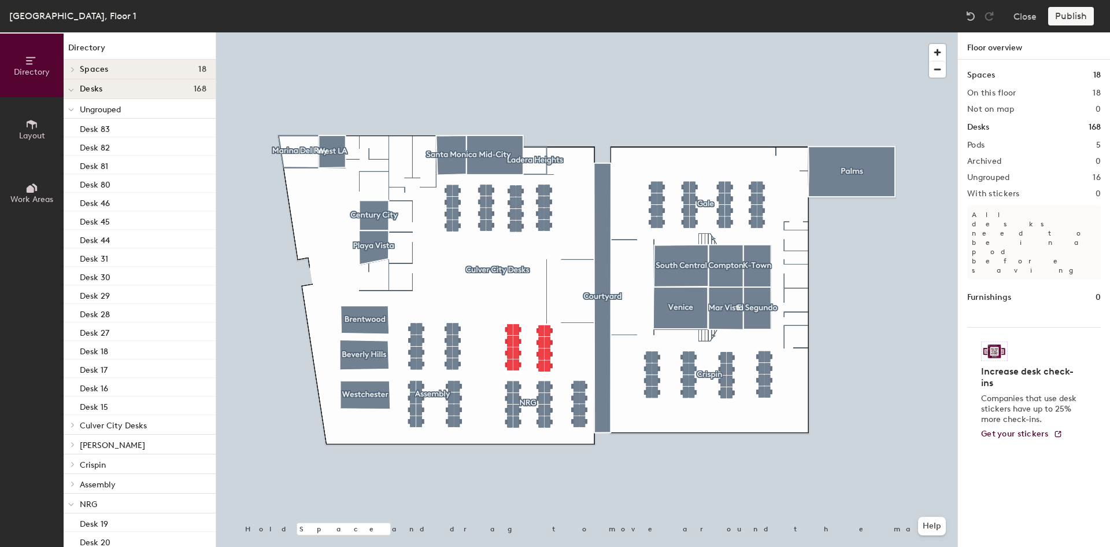
click at [73, 107] on span at bounding box center [71, 110] width 6 height 10
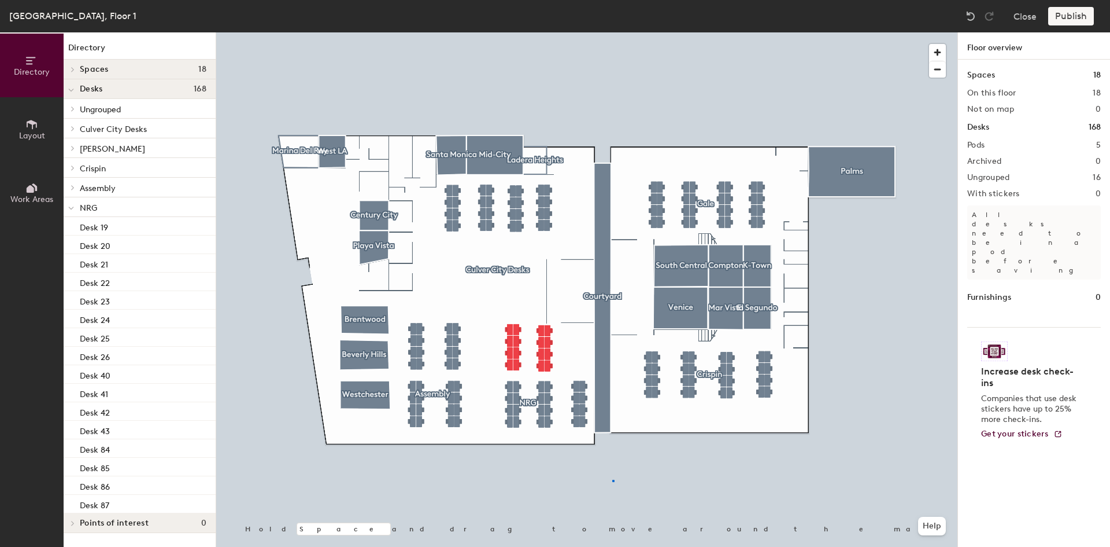
click at [612, 32] on div at bounding box center [586, 32] width 741 height 0
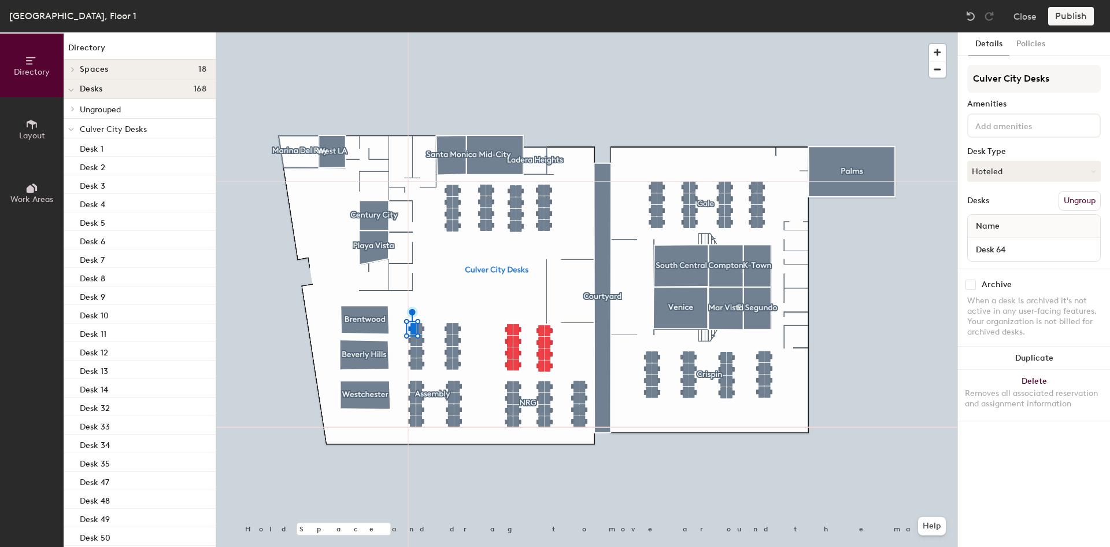
click at [1068, 199] on button "Ungroup" at bounding box center [1080, 201] width 42 height 20
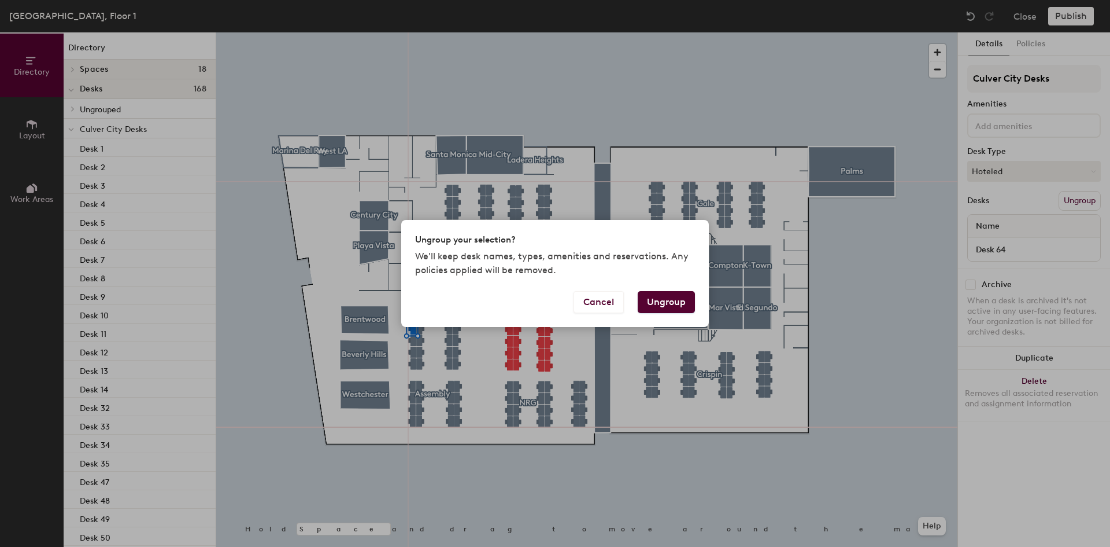
click at [651, 307] on button "Ungroup" at bounding box center [666, 302] width 57 height 22
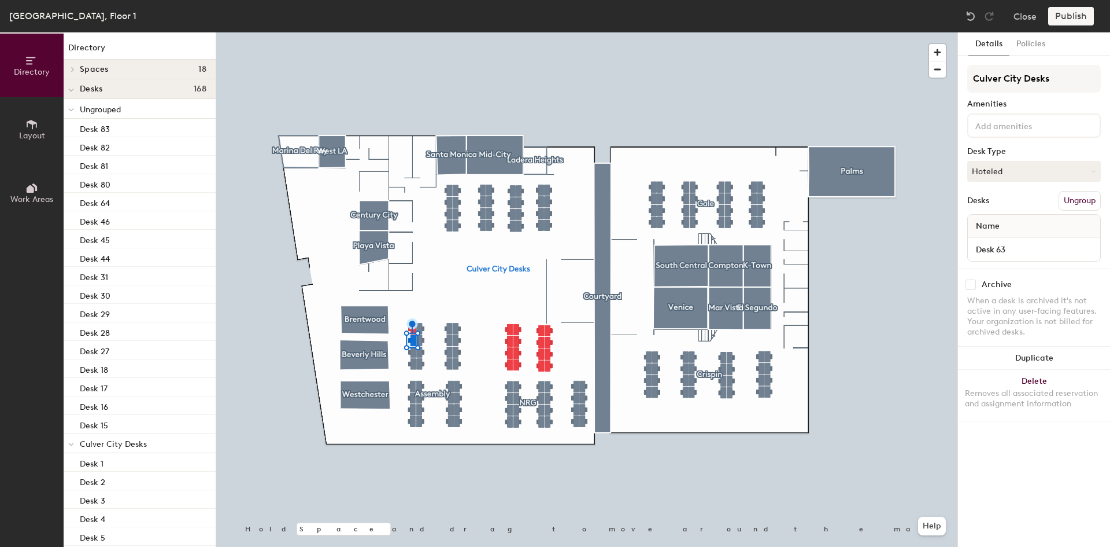
click at [1062, 202] on button "Ungroup" at bounding box center [1080, 201] width 42 height 20
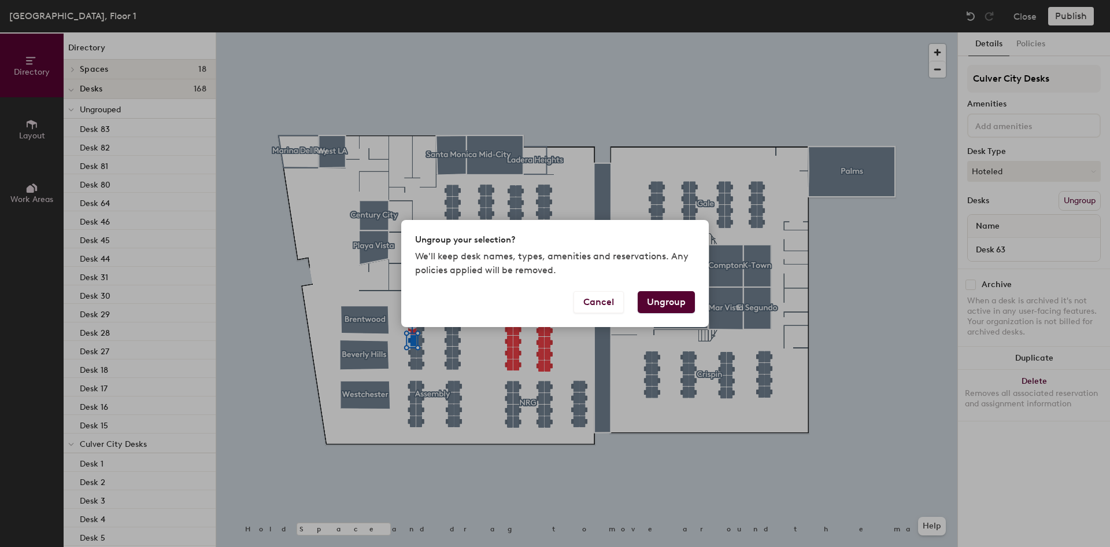
click at [667, 295] on button "Ungroup" at bounding box center [666, 302] width 57 height 22
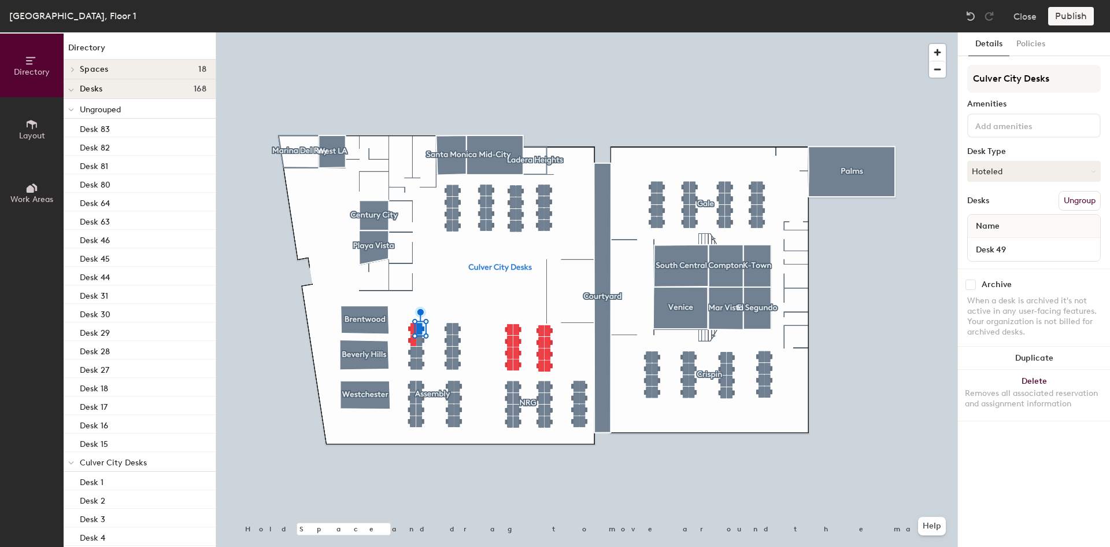
click at [1077, 202] on button "Ungroup" at bounding box center [1080, 201] width 42 height 20
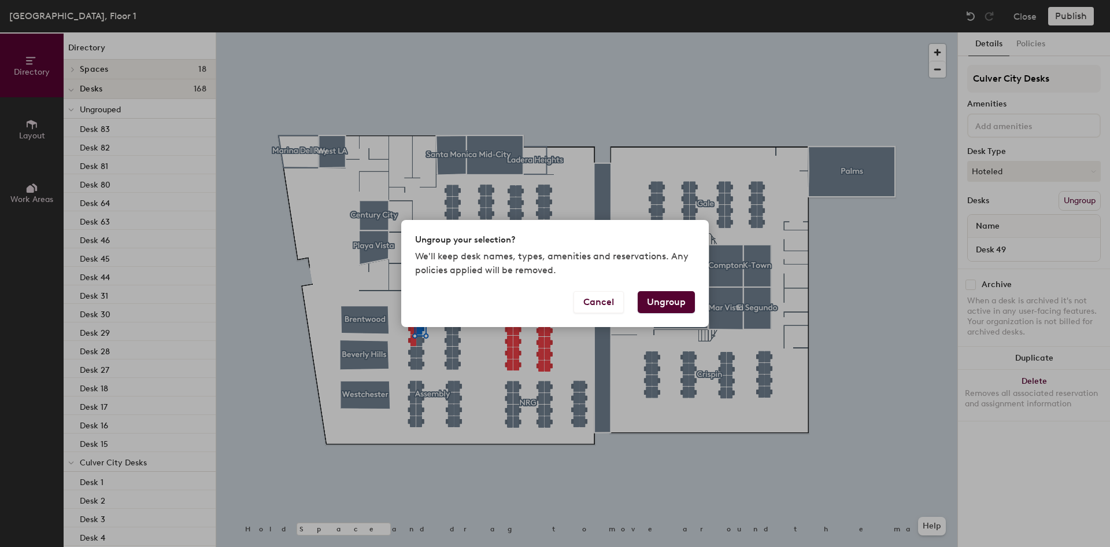
click at [655, 297] on button "Ungroup" at bounding box center [666, 302] width 57 height 22
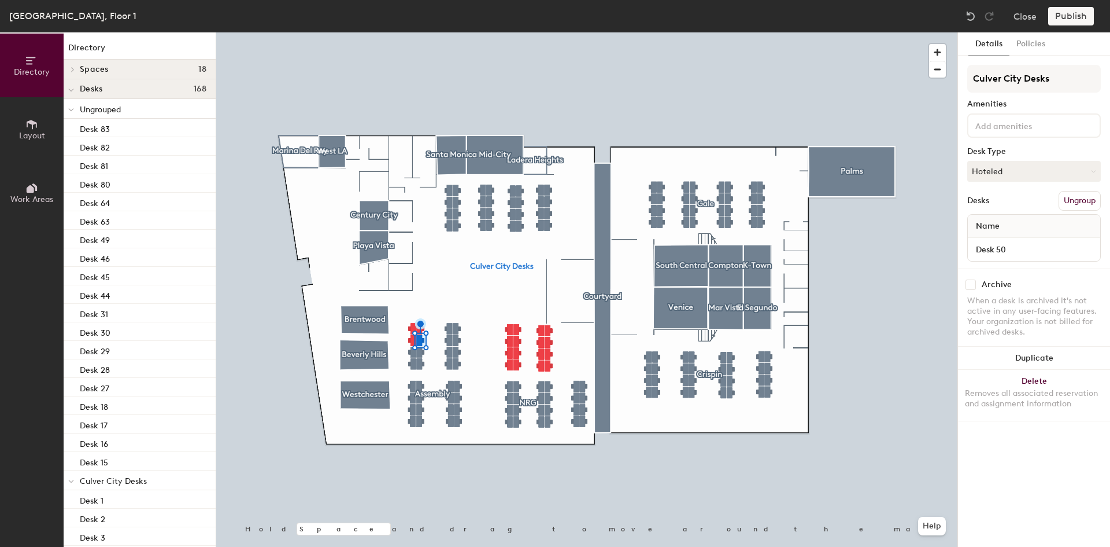
click at [1063, 199] on button "Ungroup" at bounding box center [1080, 201] width 42 height 20
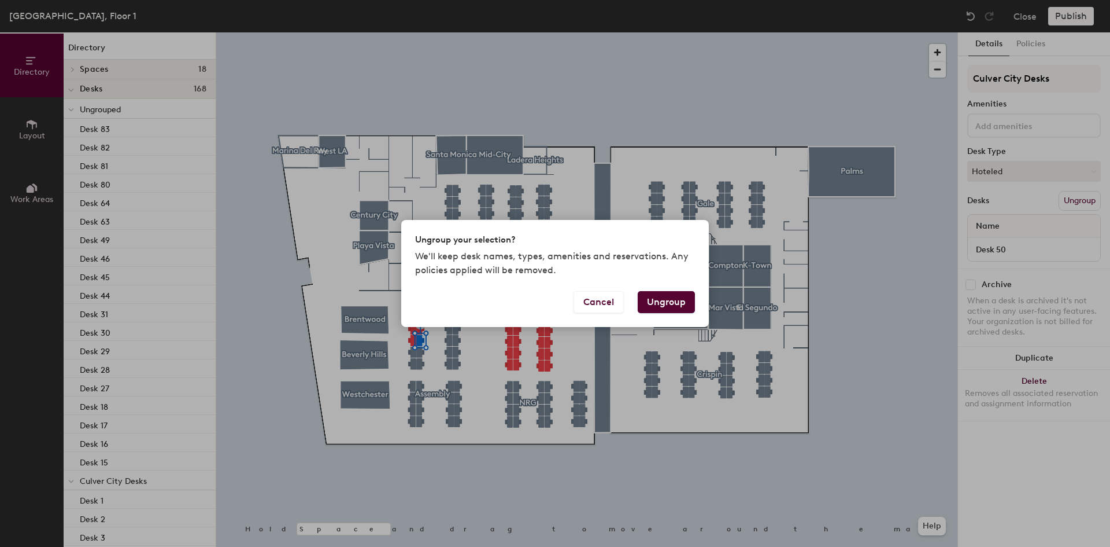
click at [699, 294] on div "Cancel Ungroup" at bounding box center [555, 309] width 308 height 36
click at [680, 300] on button "Ungroup" at bounding box center [666, 302] width 57 height 22
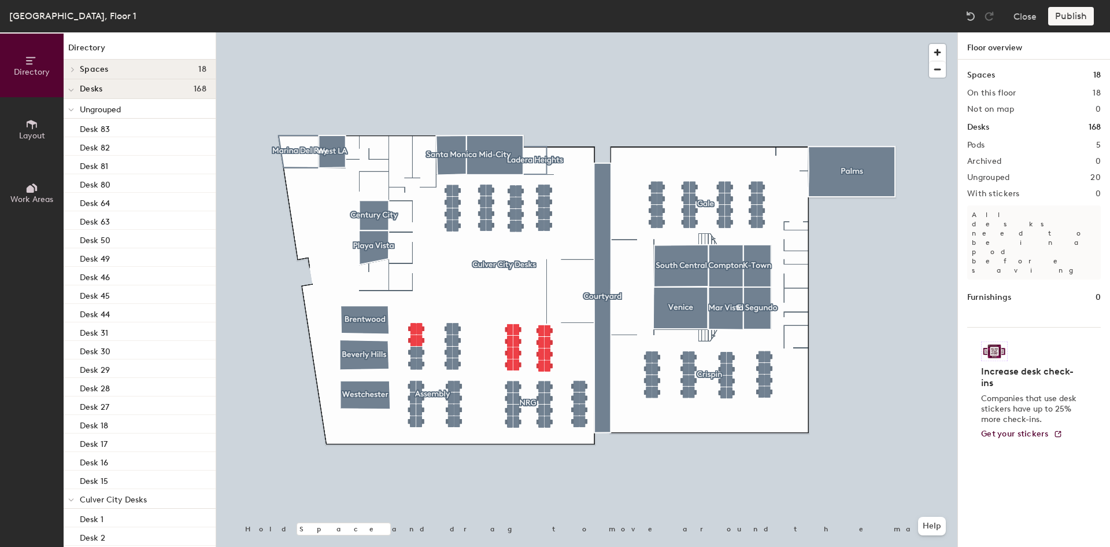
click at [425, 32] on div at bounding box center [586, 32] width 741 height 0
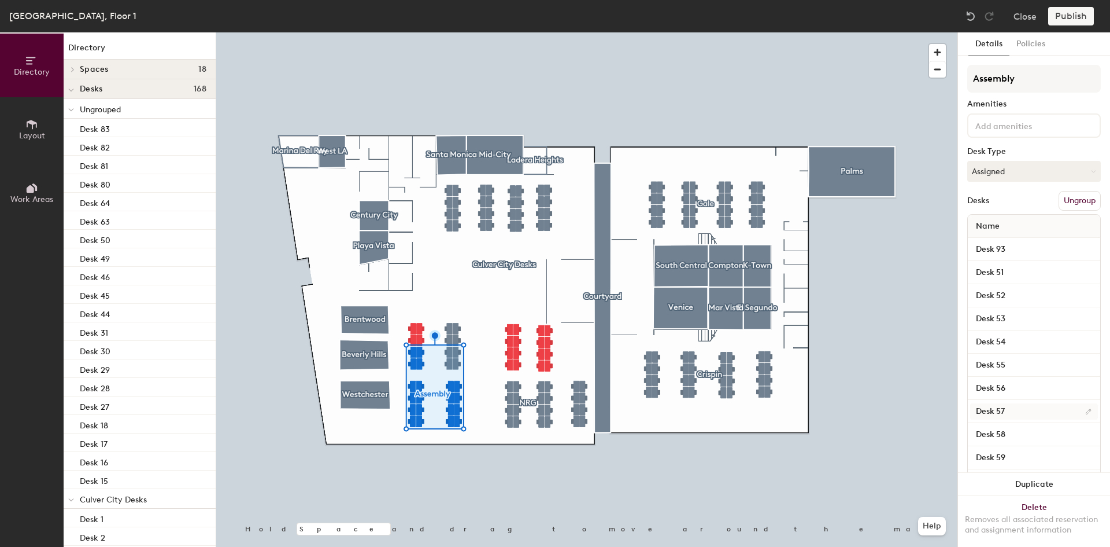
click at [739, 32] on div at bounding box center [586, 32] width 741 height 0
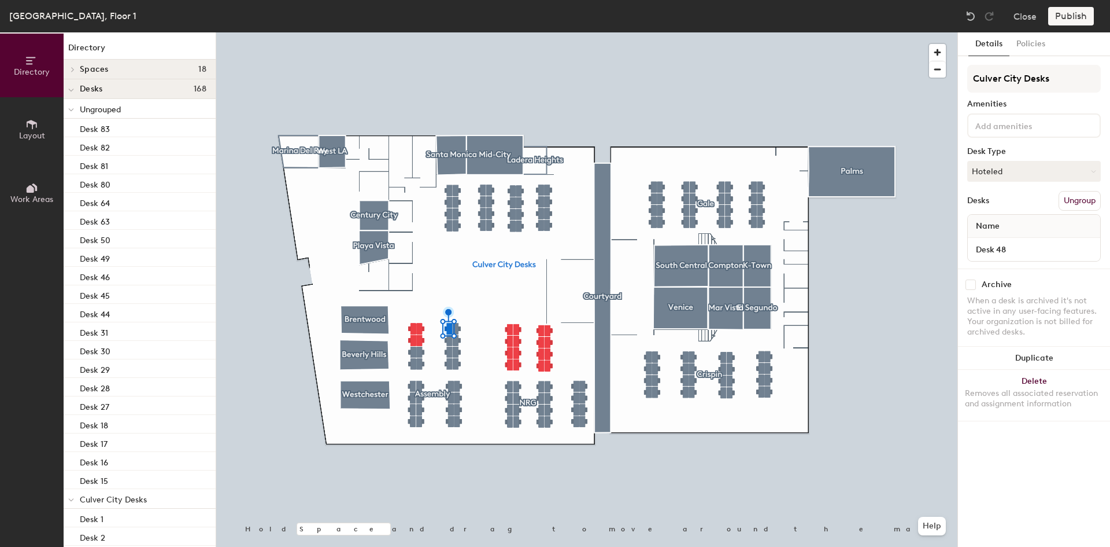
click at [1072, 201] on button "Ungroup" at bounding box center [1080, 201] width 42 height 20
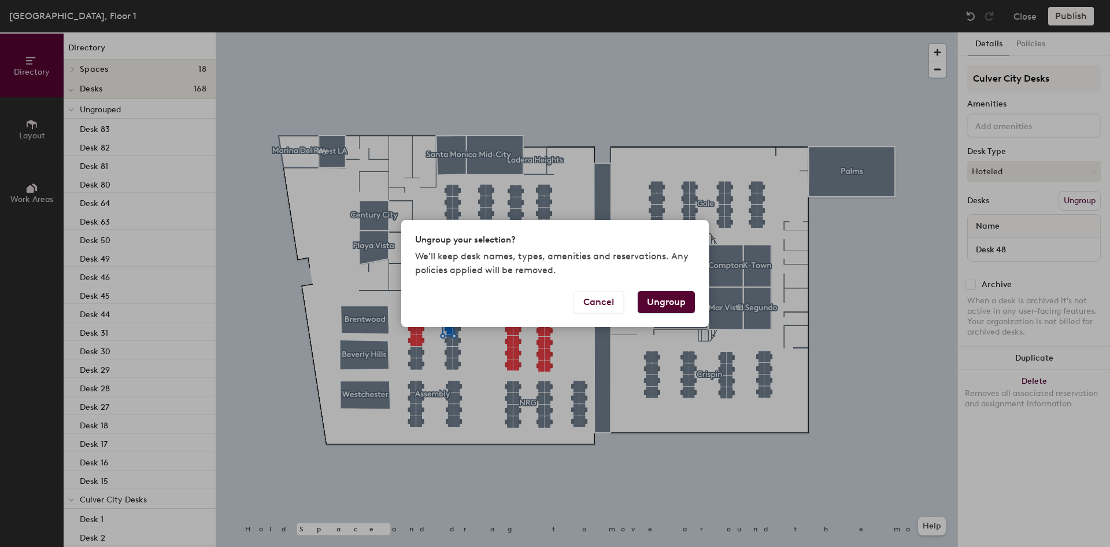
click at [667, 300] on button "Ungroup" at bounding box center [666, 302] width 57 height 22
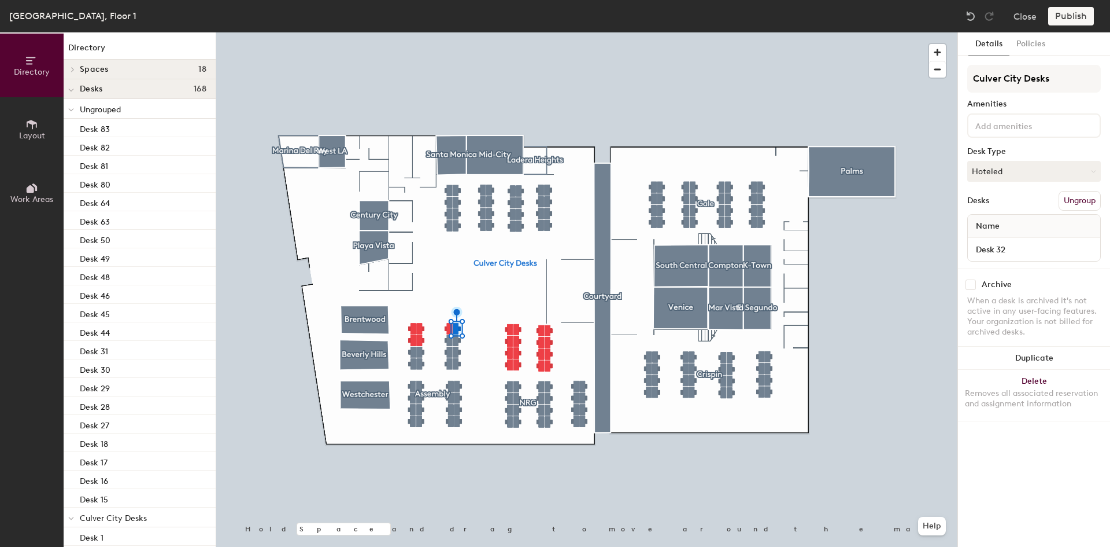
click at [1076, 200] on button "Ungroup" at bounding box center [1080, 201] width 42 height 20
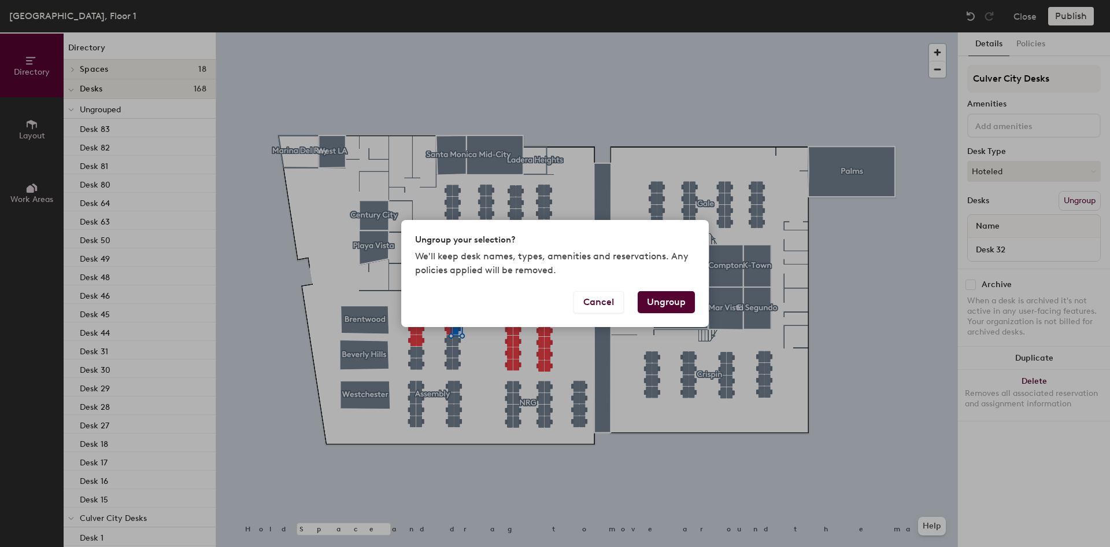
click at [670, 302] on button "Ungroup" at bounding box center [666, 302] width 57 height 22
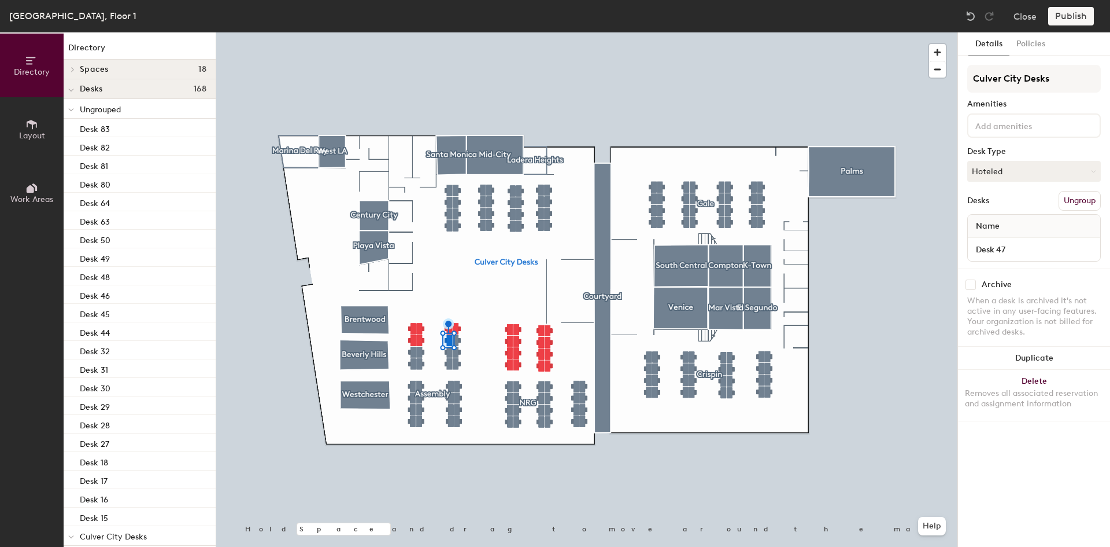
click at [1075, 197] on button "Ungroup" at bounding box center [1080, 201] width 42 height 20
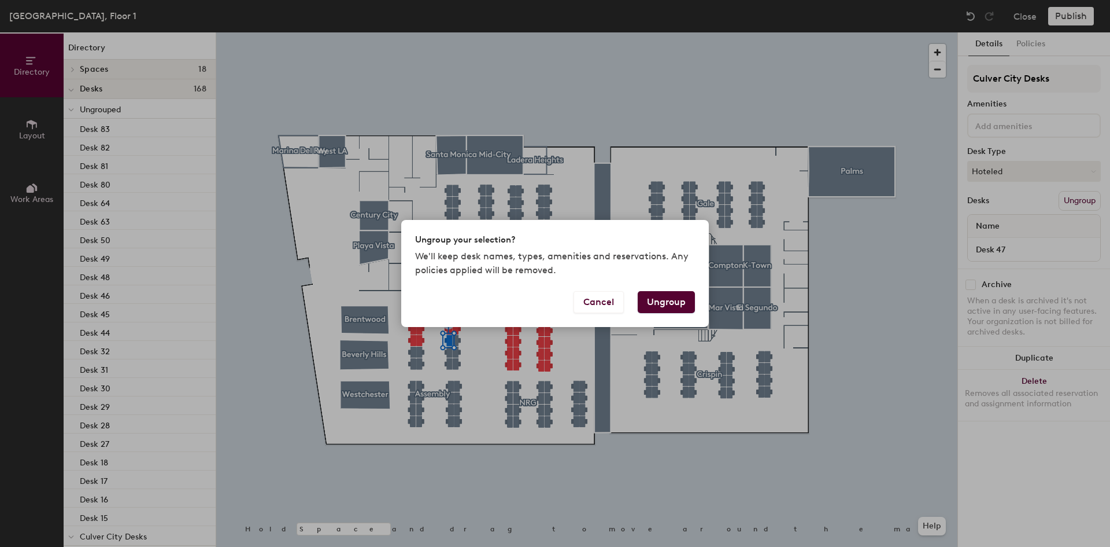
click at [662, 300] on button "Ungroup" at bounding box center [666, 302] width 57 height 22
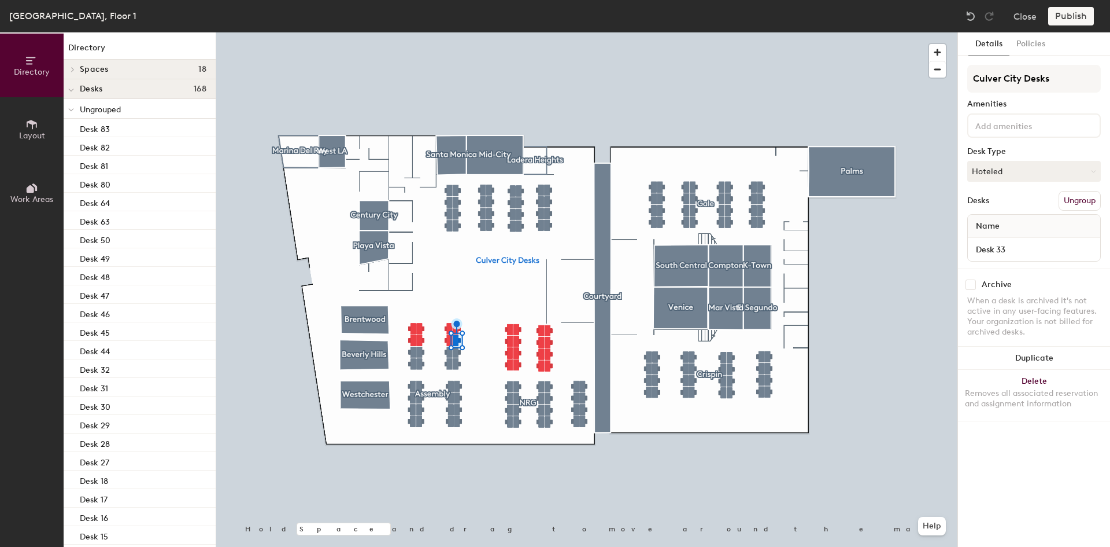
click at [1067, 199] on button "Ungroup" at bounding box center [1080, 201] width 42 height 20
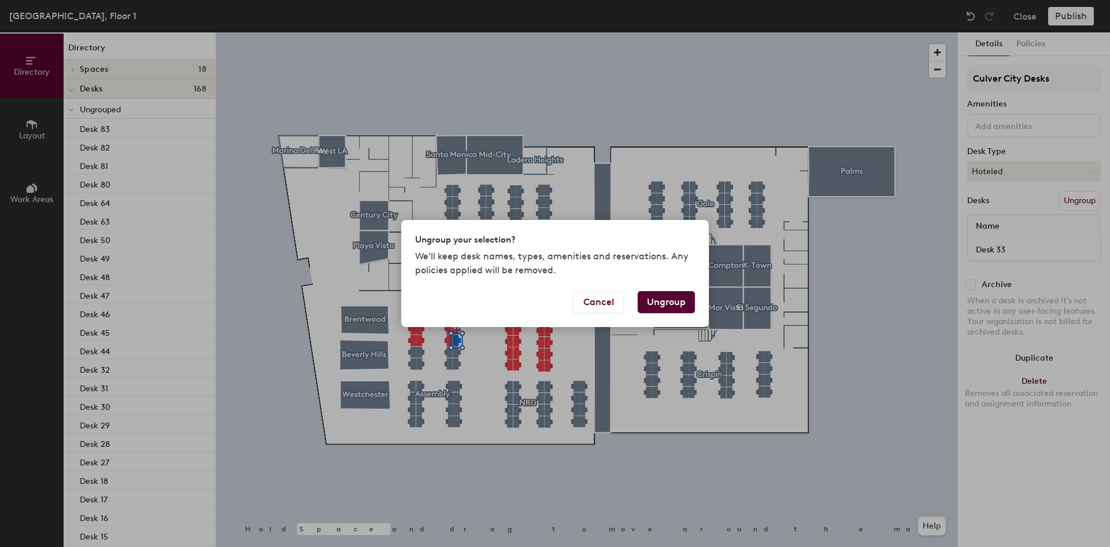
click at [660, 298] on button "Ungroup" at bounding box center [666, 302] width 57 height 22
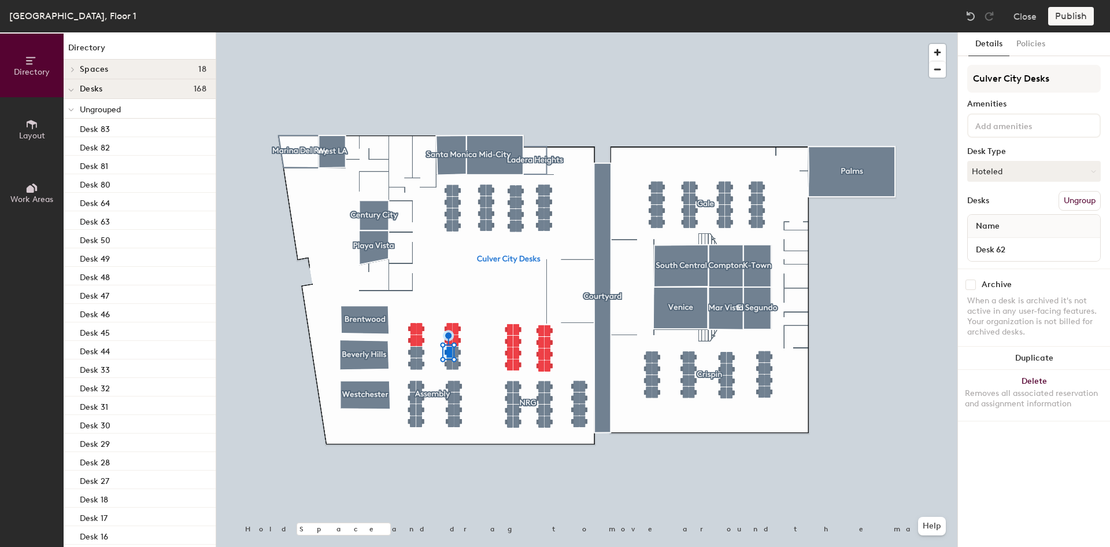
click at [1075, 195] on button "Ungroup" at bounding box center [1080, 201] width 42 height 20
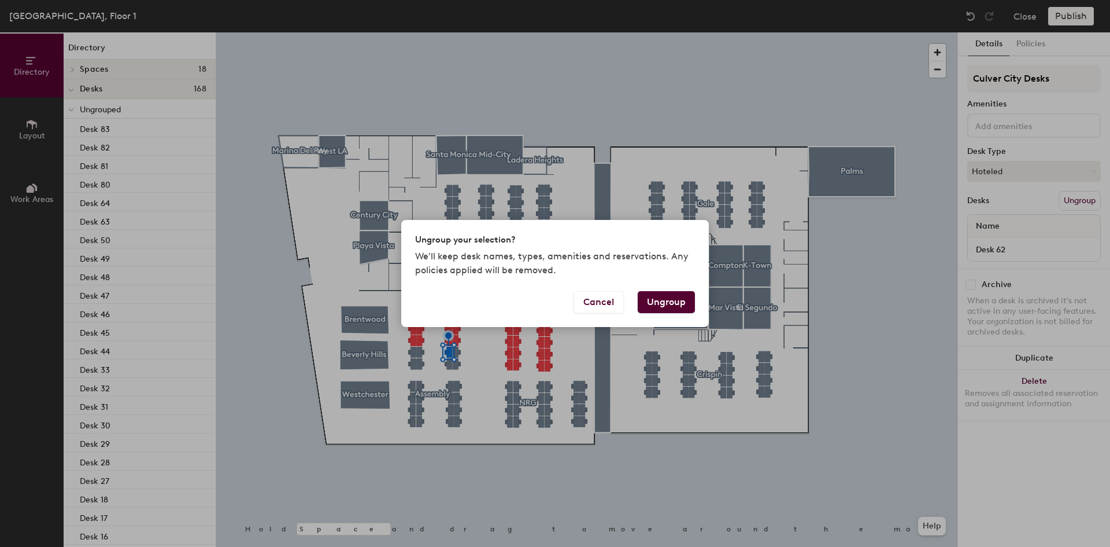
click at [680, 305] on button "Ungroup" at bounding box center [666, 302] width 57 height 22
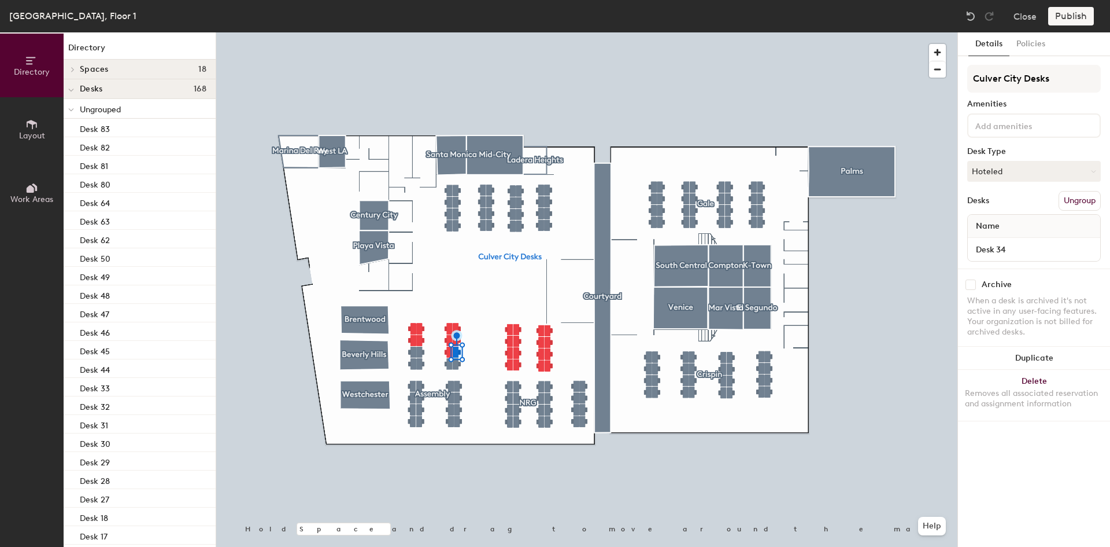
click at [1075, 203] on button "Ungroup" at bounding box center [1080, 201] width 42 height 20
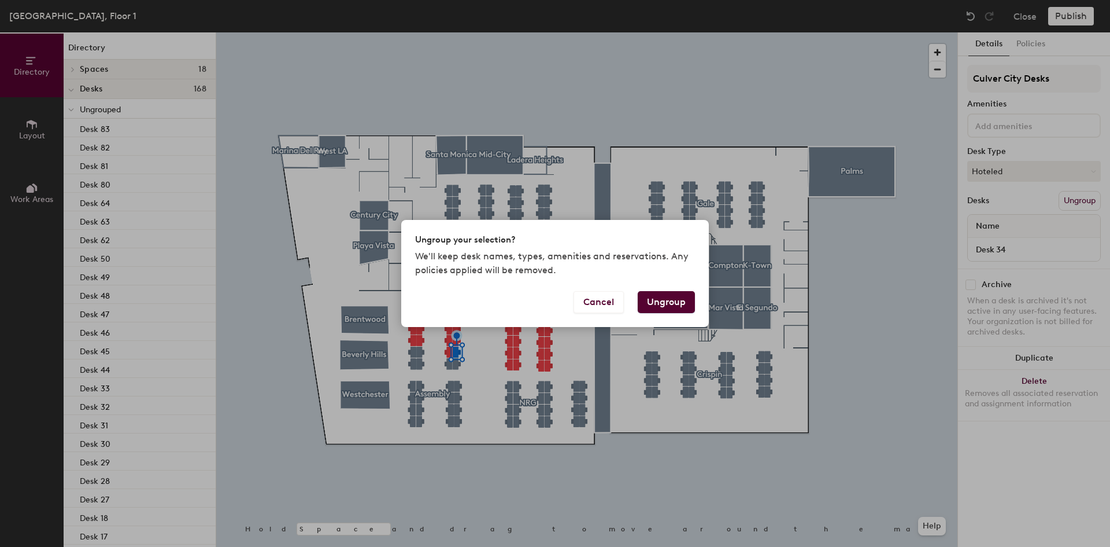
click at [659, 303] on button "Ungroup" at bounding box center [666, 302] width 57 height 22
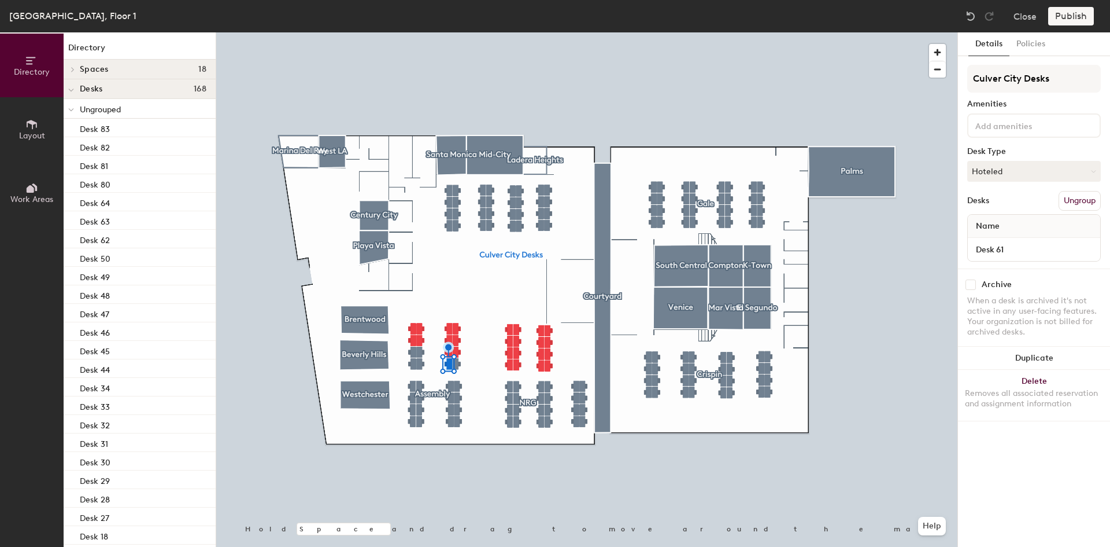
click at [1092, 202] on button "Ungroup" at bounding box center [1080, 201] width 42 height 20
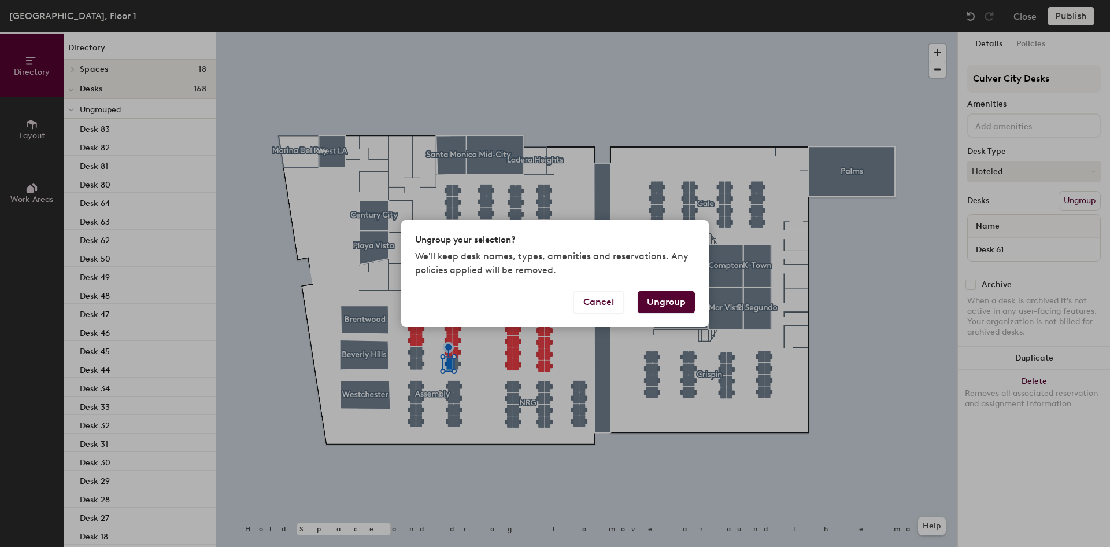
click at [674, 302] on button "Ungroup" at bounding box center [666, 302] width 57 height 22
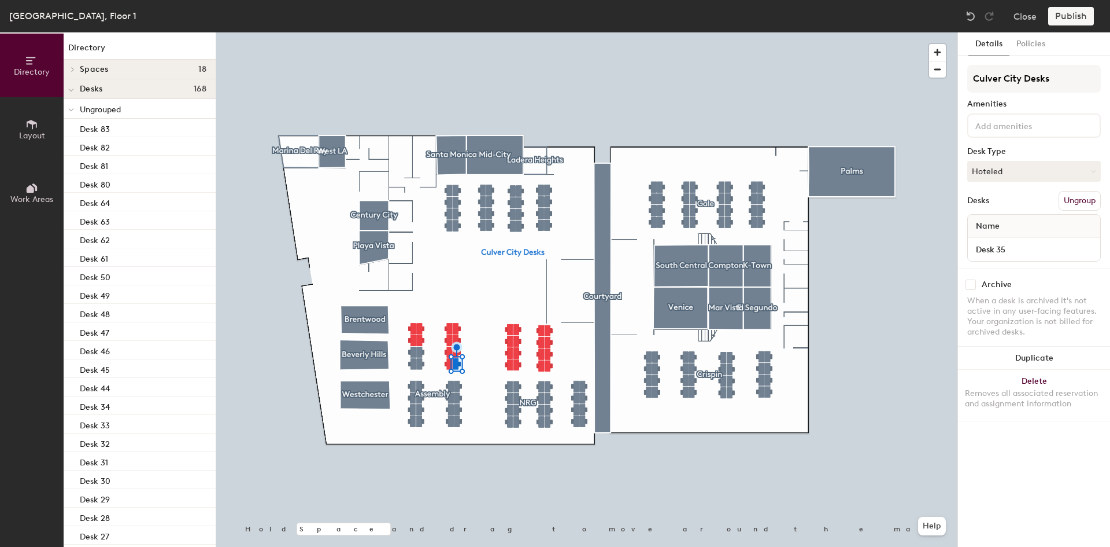
click at [1083, 201] on button "Ungroup" at bounding box center [1080, 201] width 42 height 20
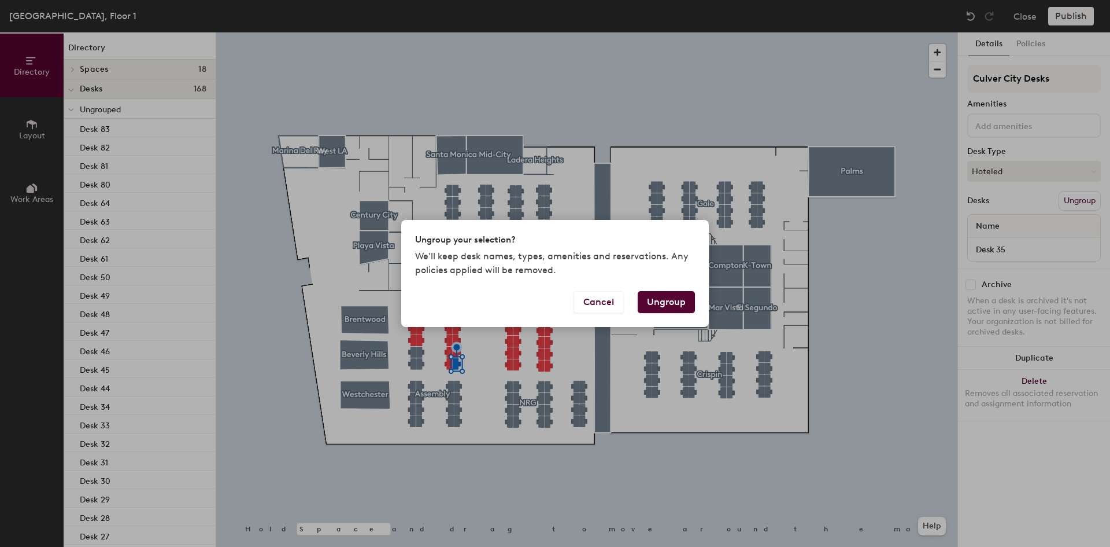
click at [677, 300] on button "Ungroup" at bounding box center [666, 302] width 57 height 22
